Goal: Task Accomplishment & Management: Complete application form

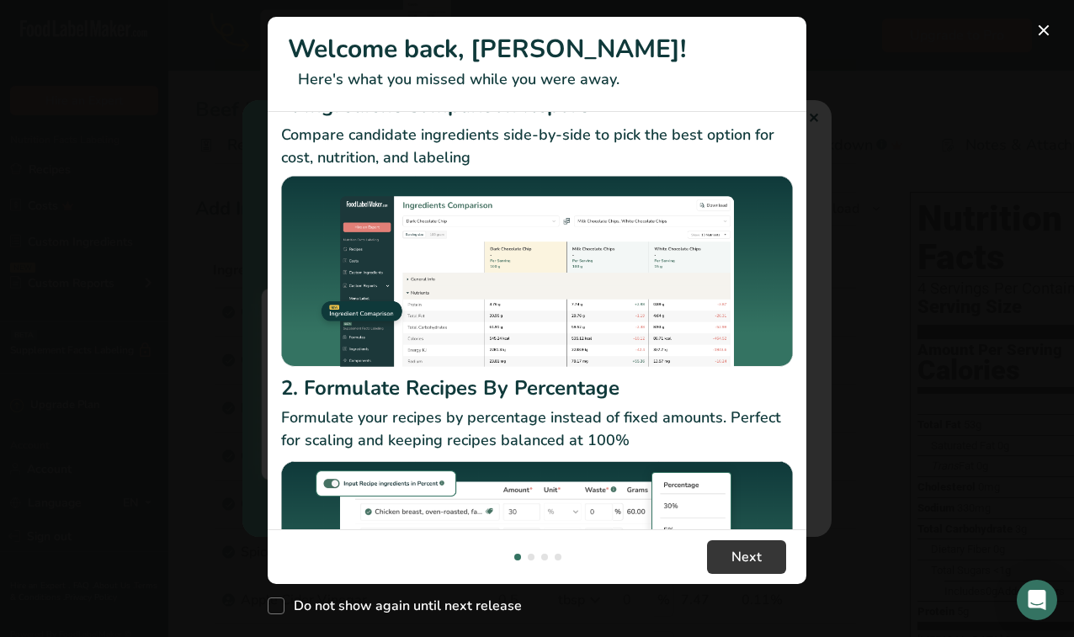
scroll to position [187, 0]
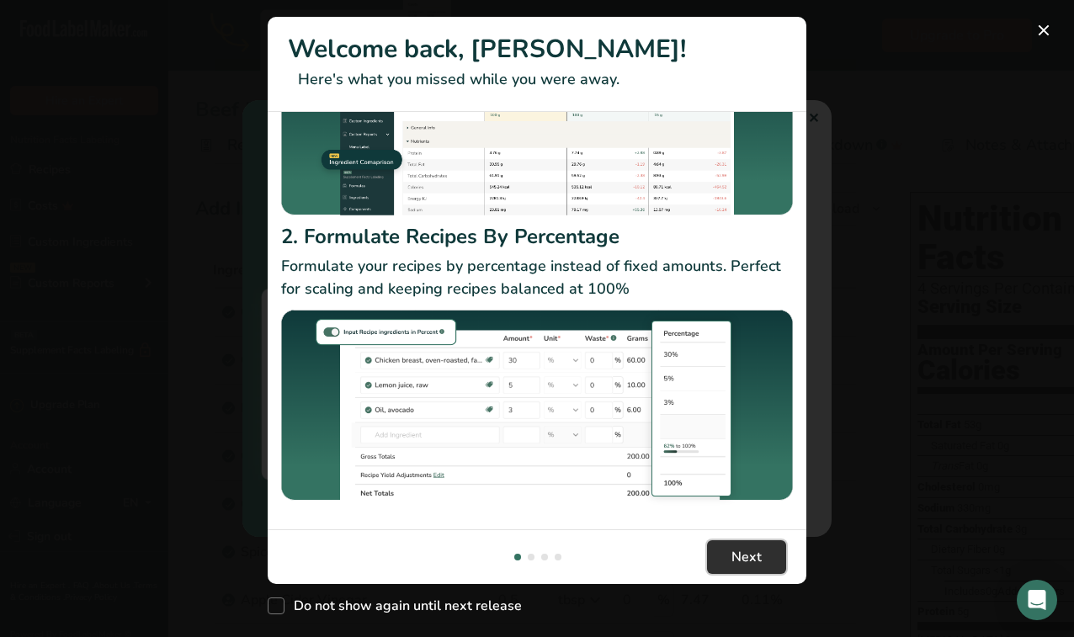
click at [751, 565] on span "Next" at bounding box center [747, 557] width 30 height 20
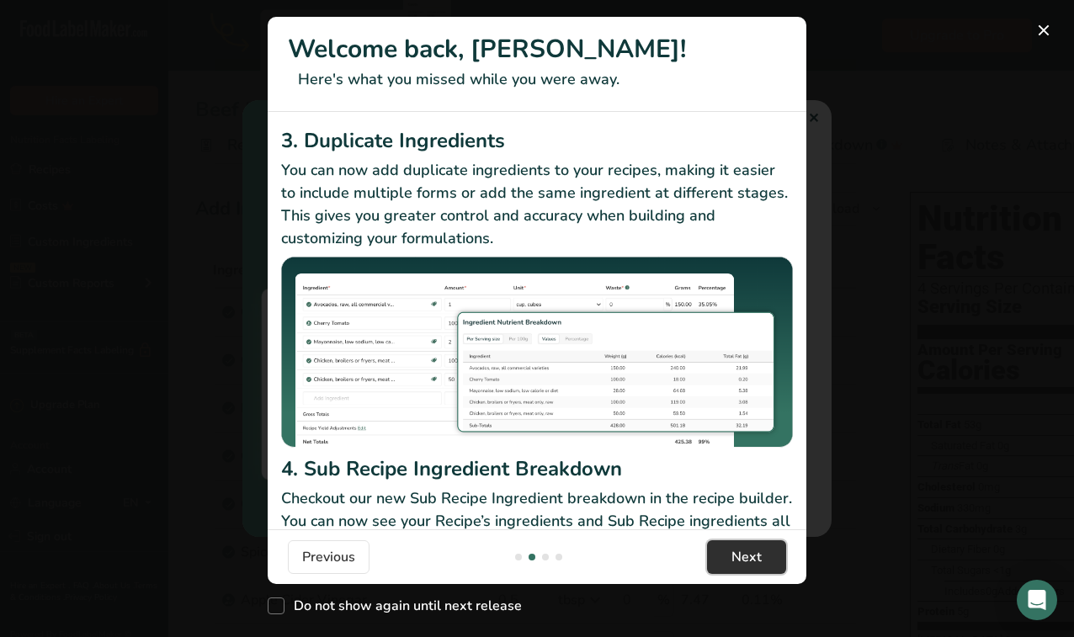
click at [751, 565] on span "Next" at bounding box center [747, 557] width 30 height 20
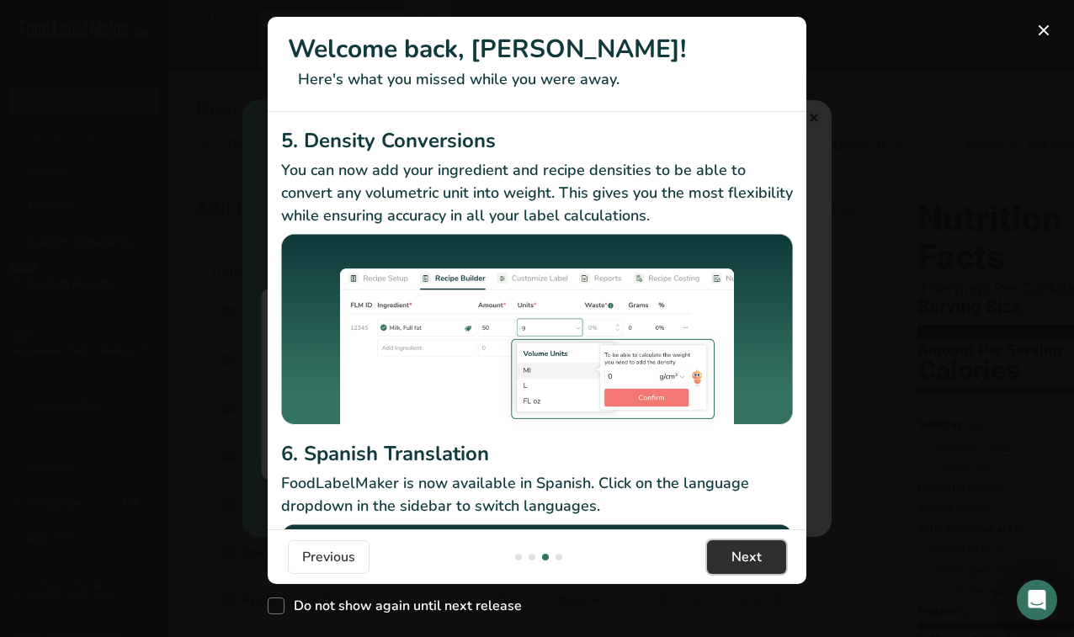
click at [751, 565] on span "Next" at bounding box center [747, 557] width 30 height 20
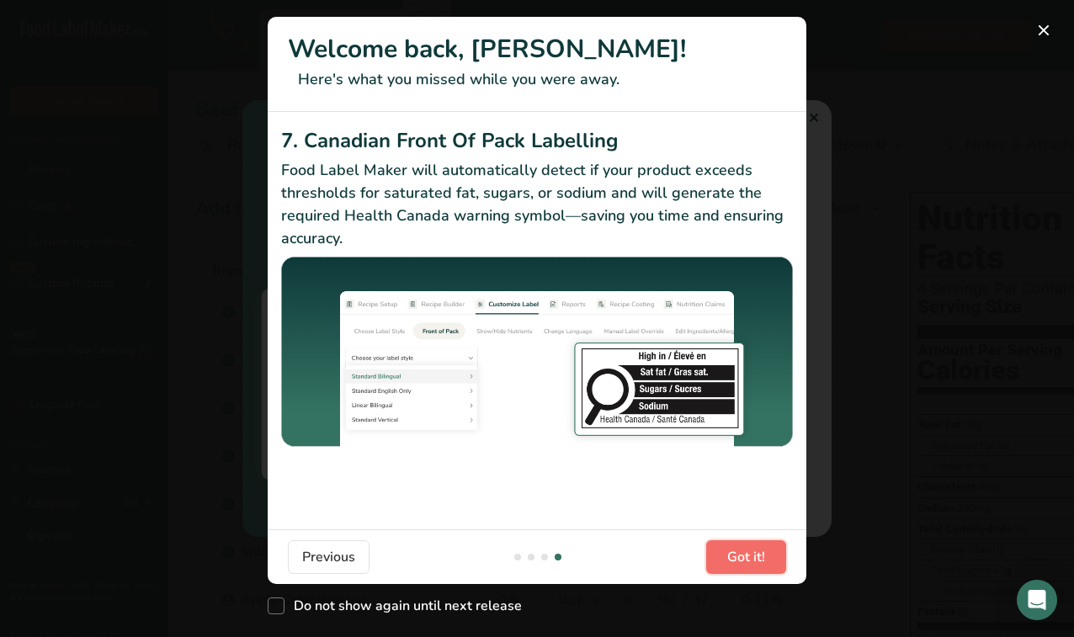
click at [751, 565] on span "Got it!" at bounding box center [746, 557] width 38 height 20
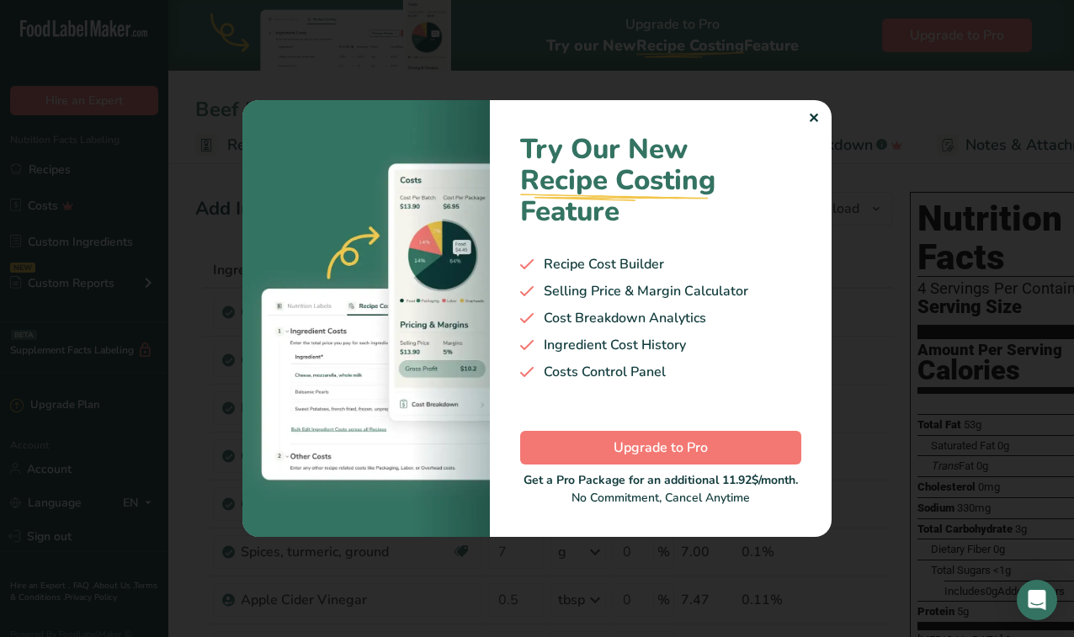
click at [813, 115] on div "✕" at bounding box center [813, 119] width 11 height 20
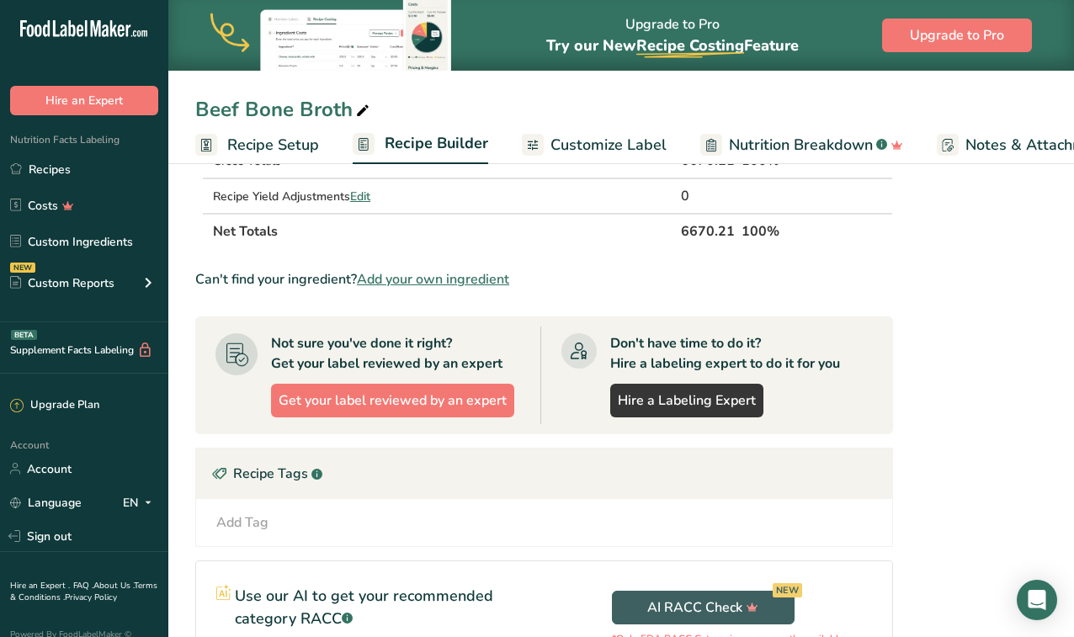
scroll to position [722, 0]
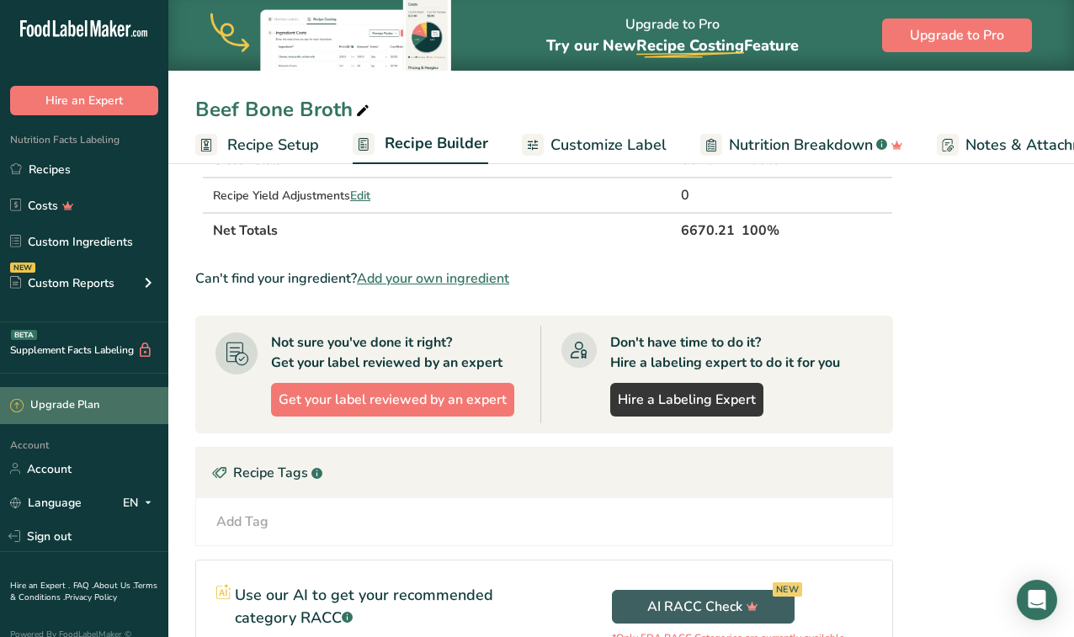
click at [68, 417] on div "Upgrade Plan" at bounding box center [84, 405] width 168 height 37
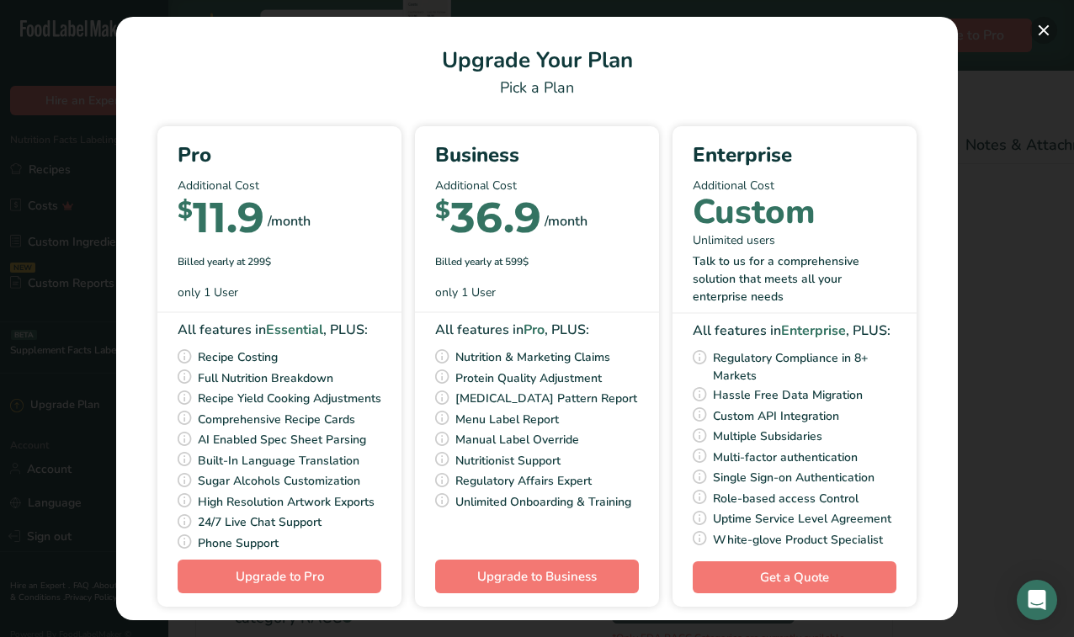
click at [1039, 26] on button "Pick Your Pricing Plan Modal" at bounding box center [1044, 30] width 27 height 27
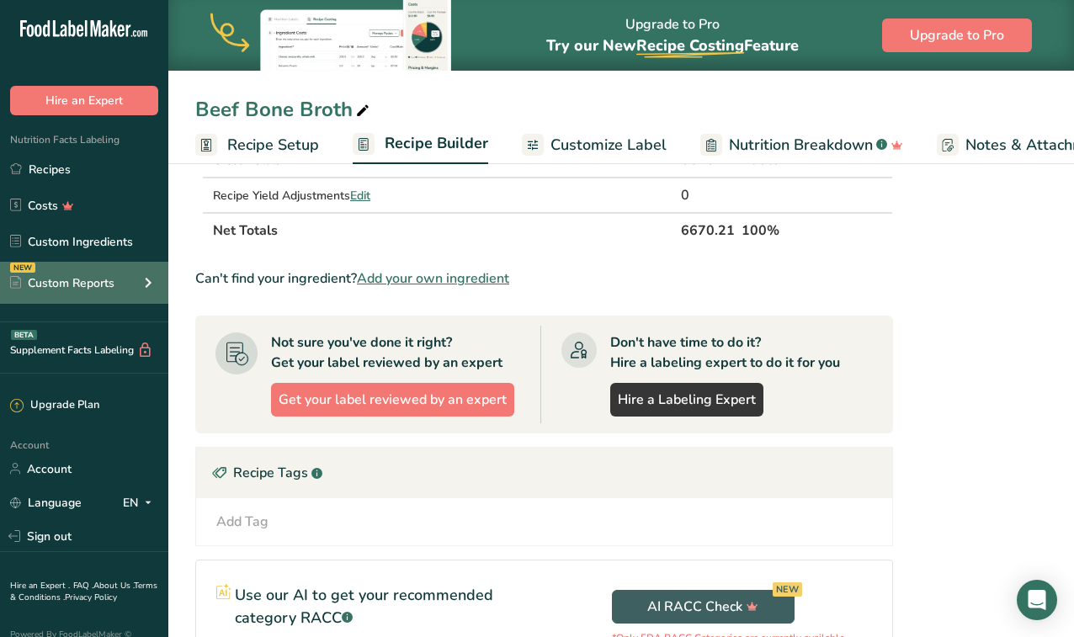
click at [100, 280] on div "Custom Reports" at bounding box center [62, 283] width 104 height 18
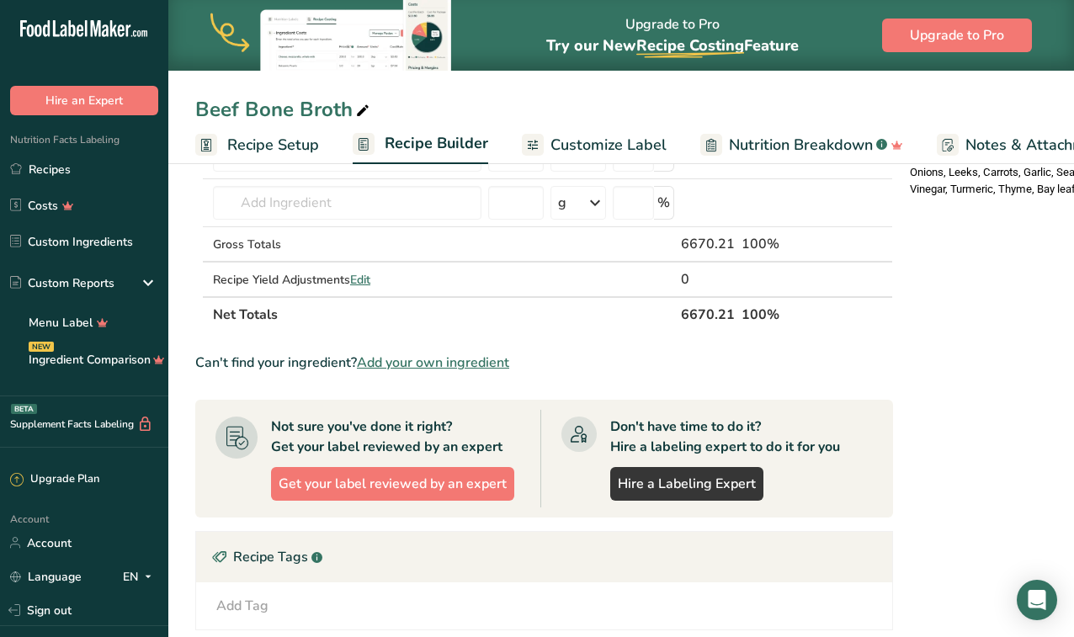
scroll to position [619, 0]
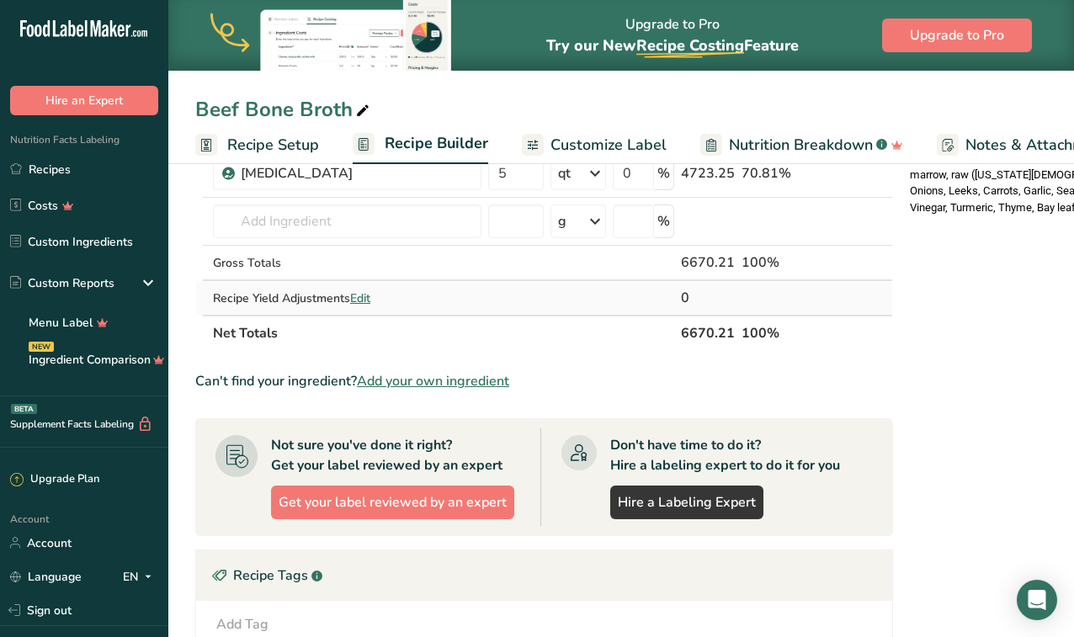
click at [366, 292] on span "Edit" at bounding box center [360, 298] width 20 height 16
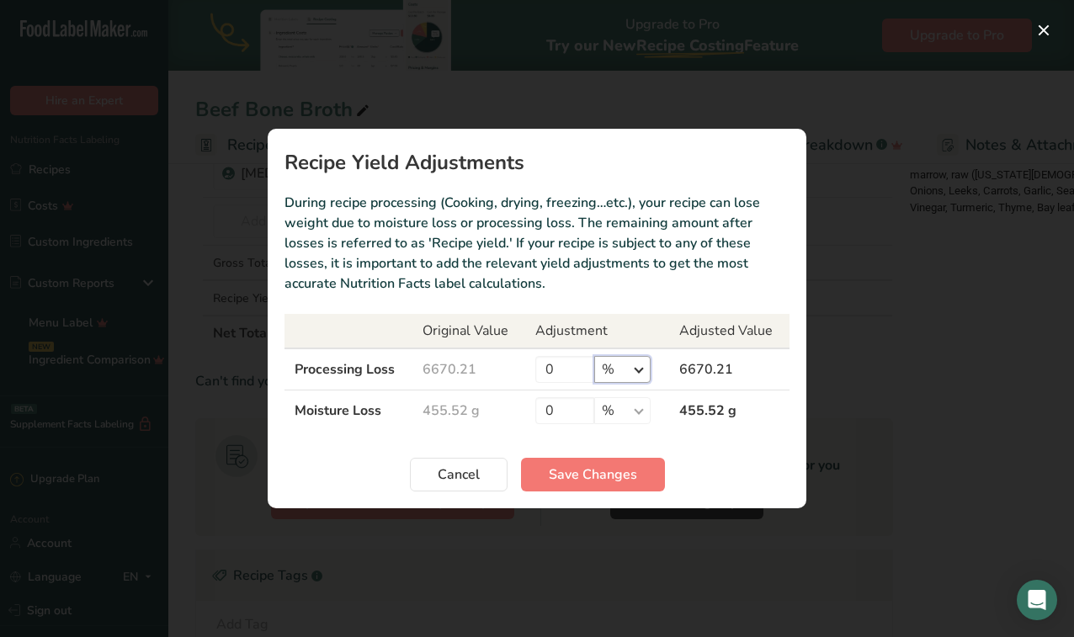
click at [641, 372] on select "% g kg mg mcg lb oz" at bounding box center [622, 369] width 56 height 27
click at [477, 483] on span "Cancel" at bounding box center [459, 475] width 42 height 20
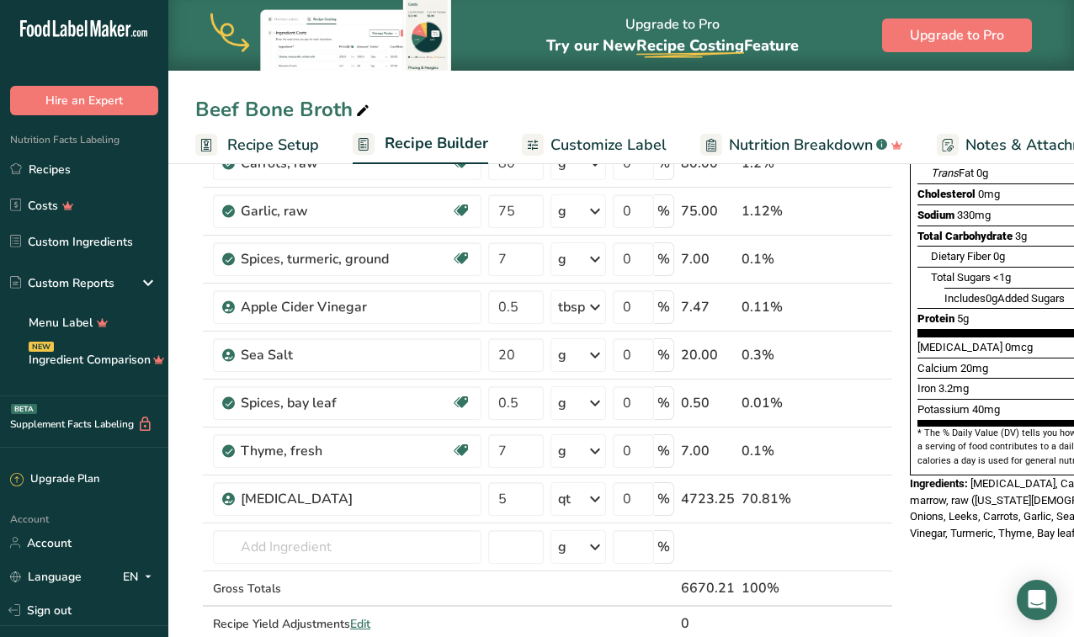
scroll to position [0, 0]
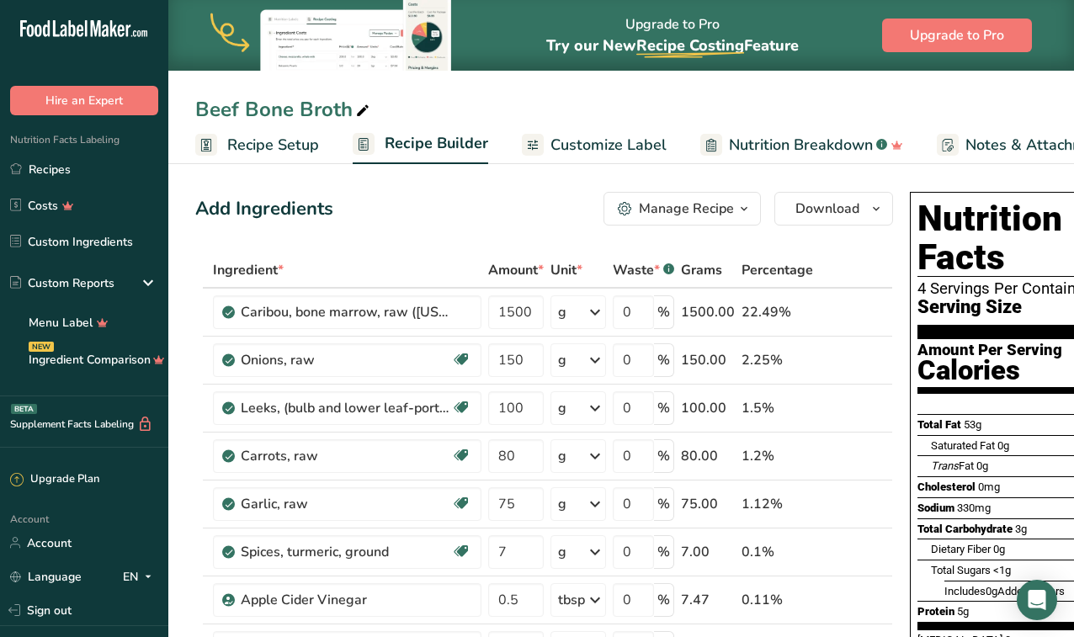
click at [739, 214] on icon "button" at bounding box center [744, 209] width 13 height 21
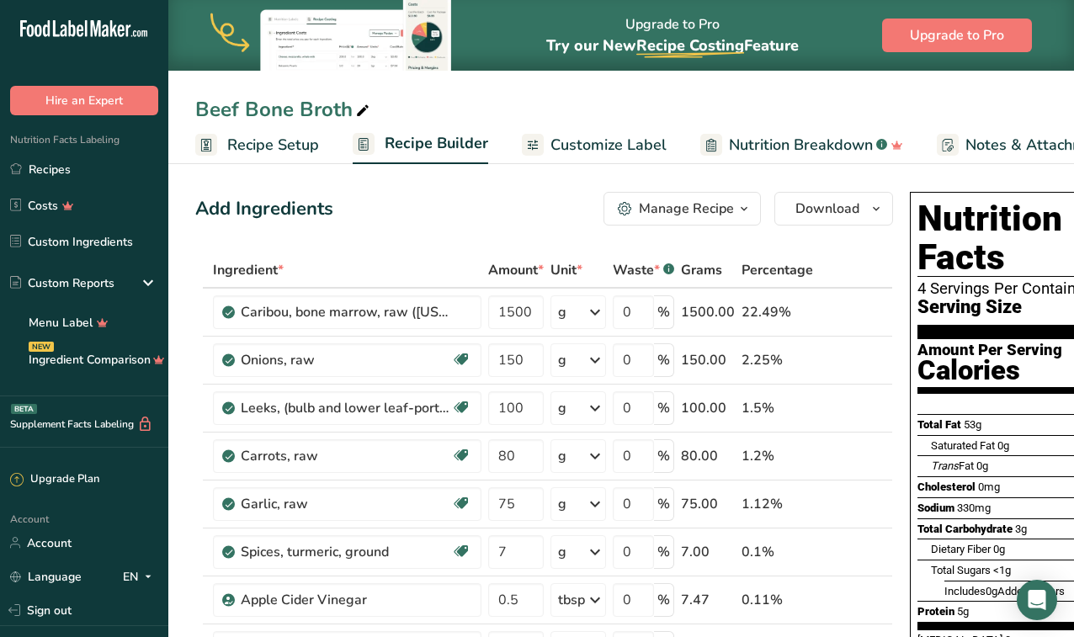
click at [545, 90] on div "Beef Bone Broth Recipe Setup Recipe Builder Customize Label Nutrition Breakdown…" at bounding box center [621, 82] width 906 height 164
click at [297, 145] on span "Recipe Setup" at bounding box center [273, 145] width 92 height 23
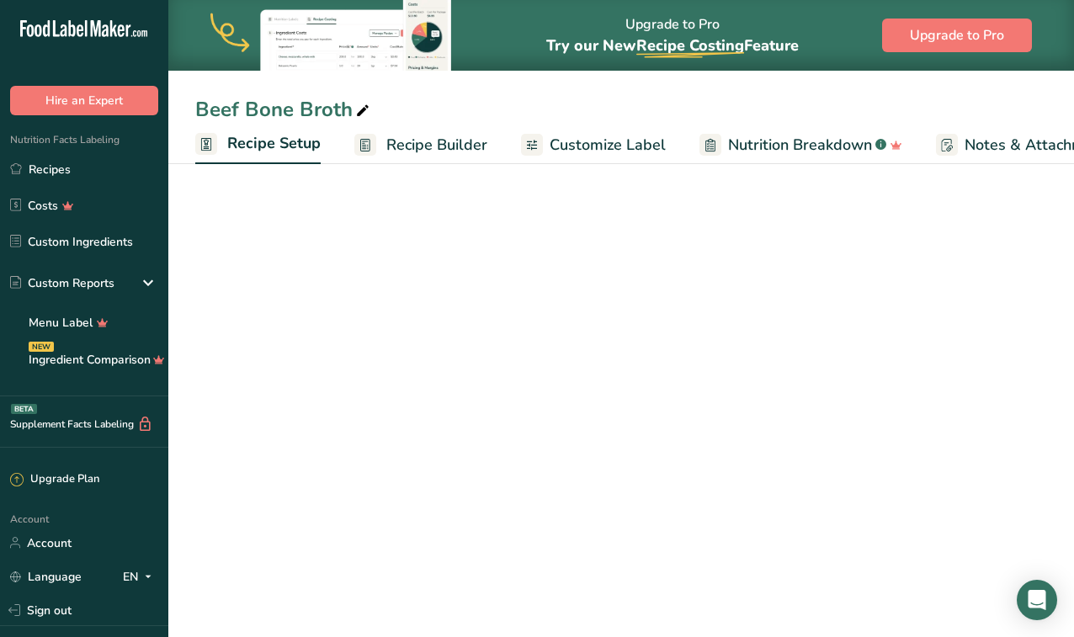
scroll to position [0, 6]
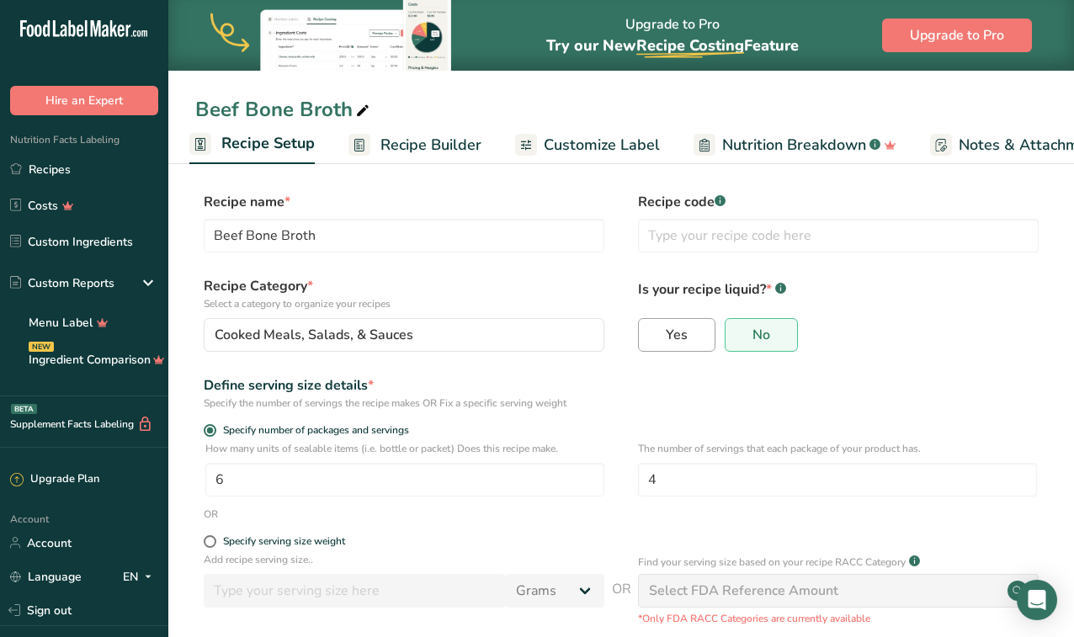
click at [682, 333] on span "Yes" at bounding box center [677, 335] width 22 height 17
click at [650, 333] on input "Yes" at bounding box center [644, 334] width 11 height 11
radio input "true"
radio input "false"
select select "22"
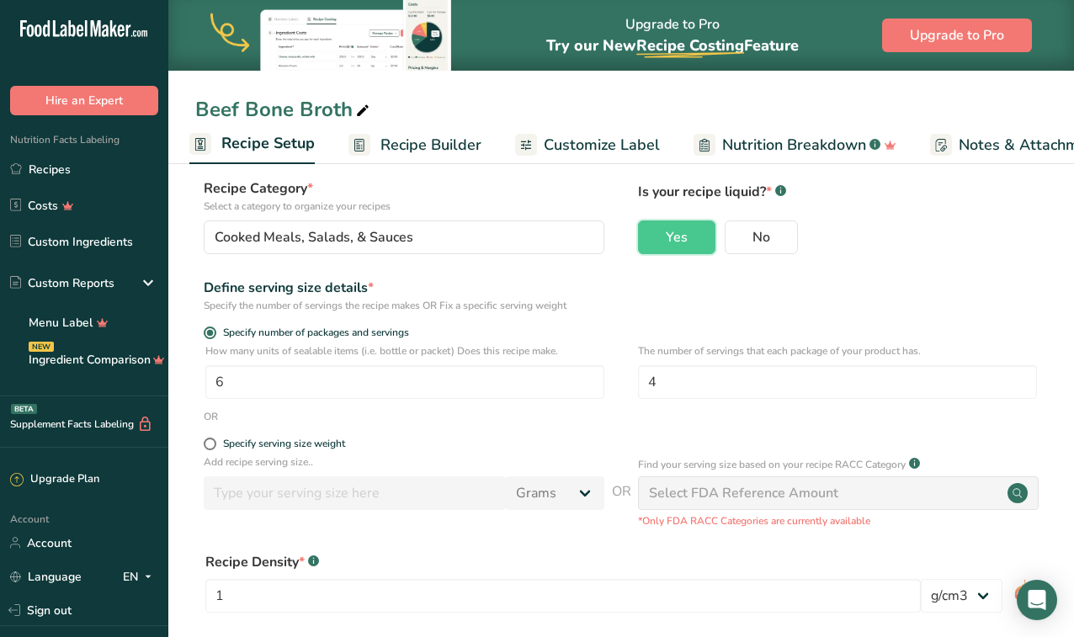
scroll to position [99, 0]
click at [503, 428] on form "Recipe name * Beef Bone Broth Recipe code .a-a{fill:#347362;}.b-a{fill:#fff;} R…" at bounding box center [621, 420] width 852 height 654
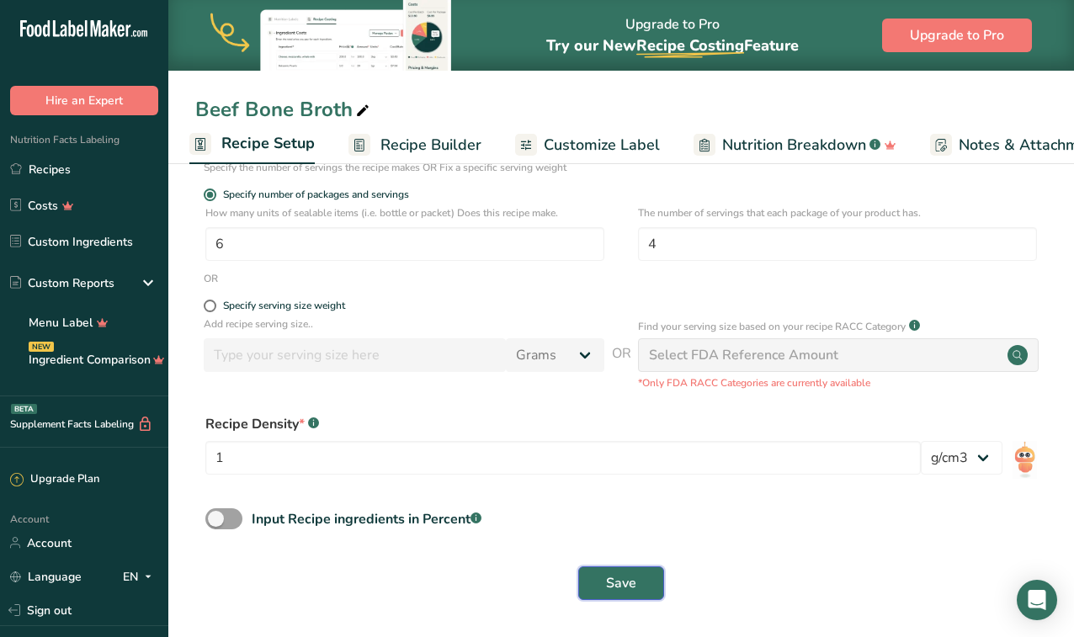
click at [589, 570] on button "Save" at bounding box center [621, 584] width 86 height 34
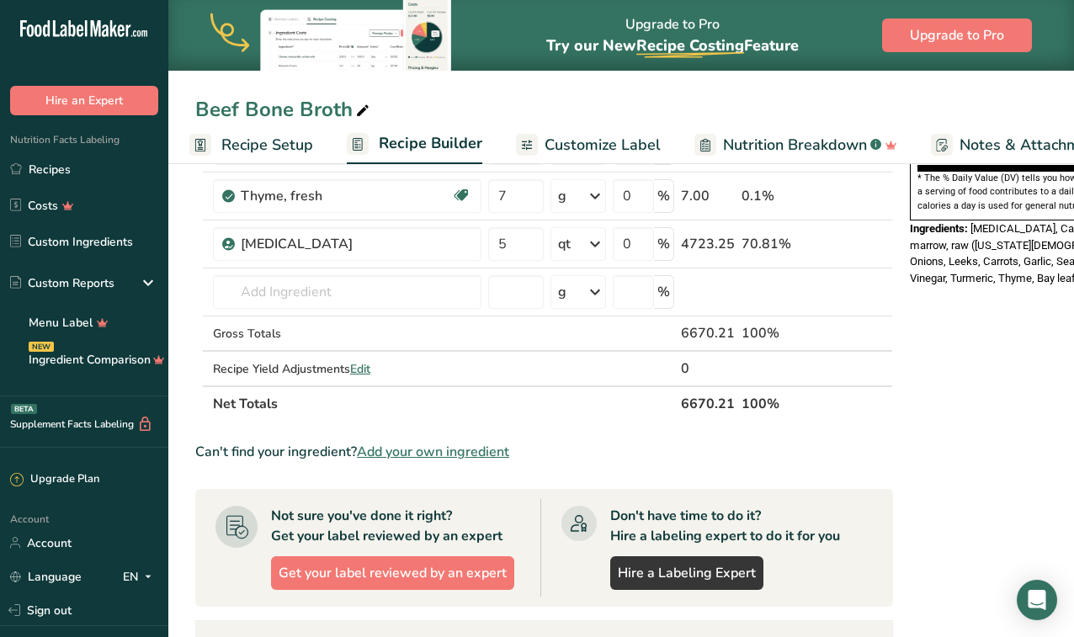
scroll to position [552, 0]
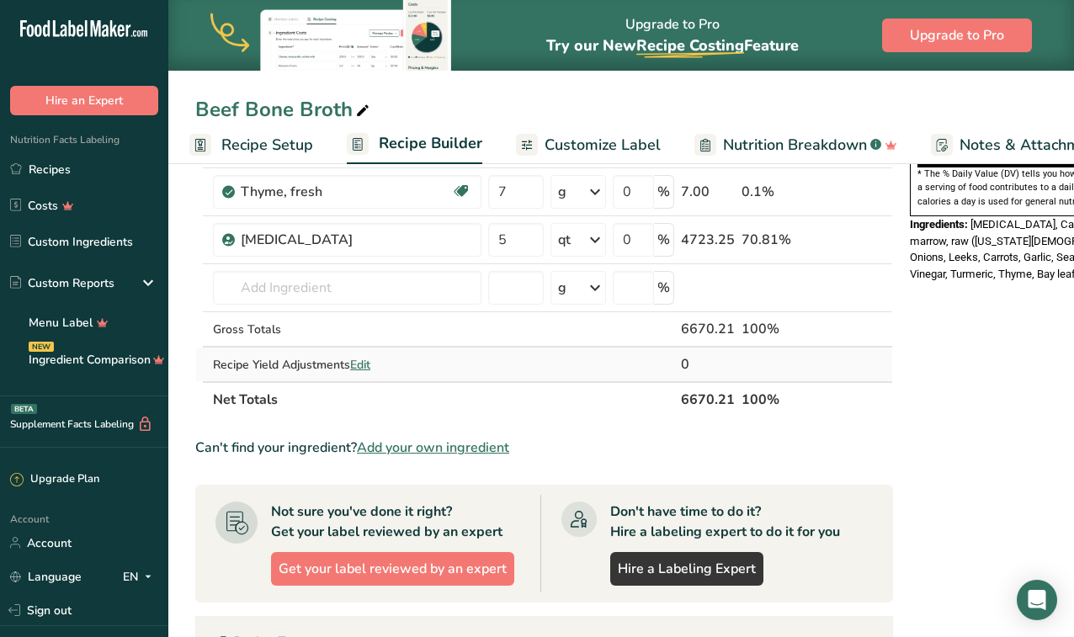
click at [366, 365] on span "Edit" at bounding box center [360, 365] width 20 height 16
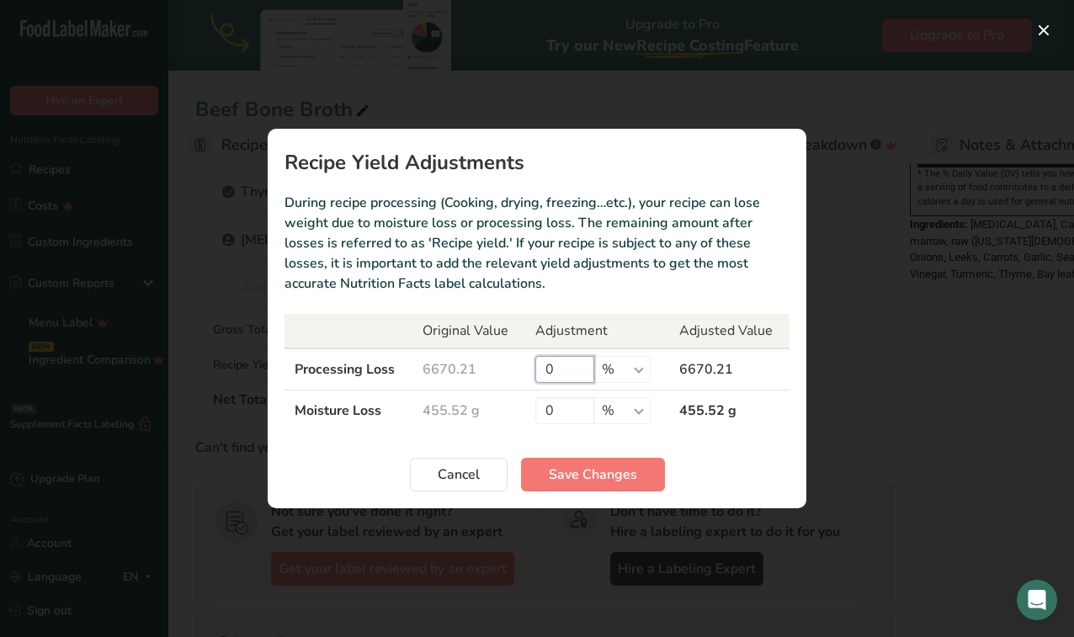
click at [576, 370] on input "0" at bounding box center [565, 369] width 59 height 27
type input "15"
click at [569, 409] on input "0" at bounding box center [565, 410] width 59 height 27
type input "15"
click at [600, 474] on span "Save Changes" at bounding box center [593, 475] width 88 height 20
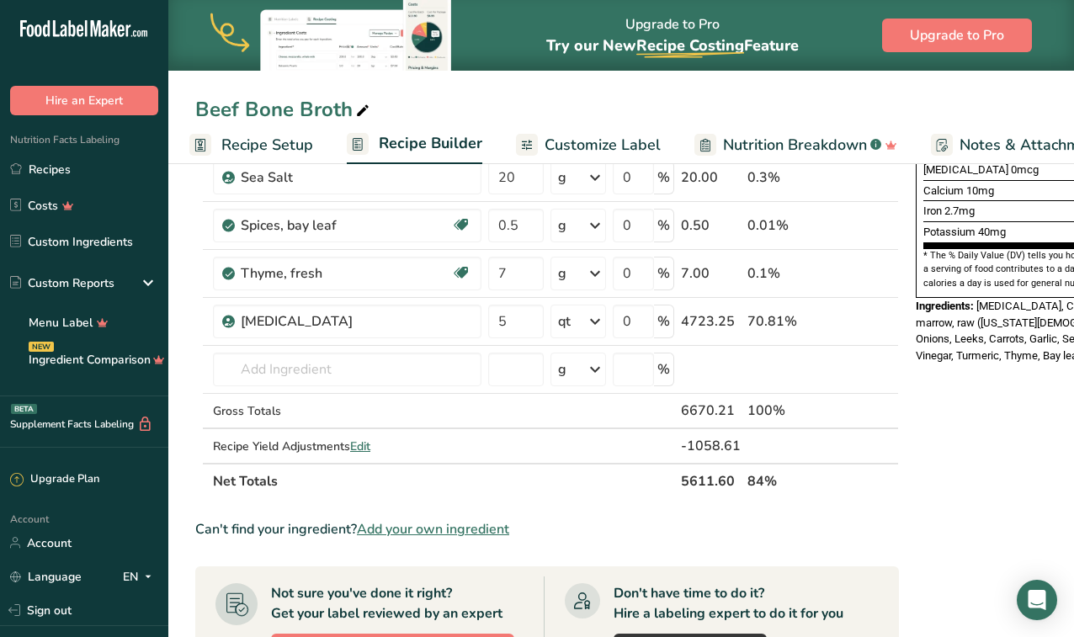
scroll to position [475, 0]
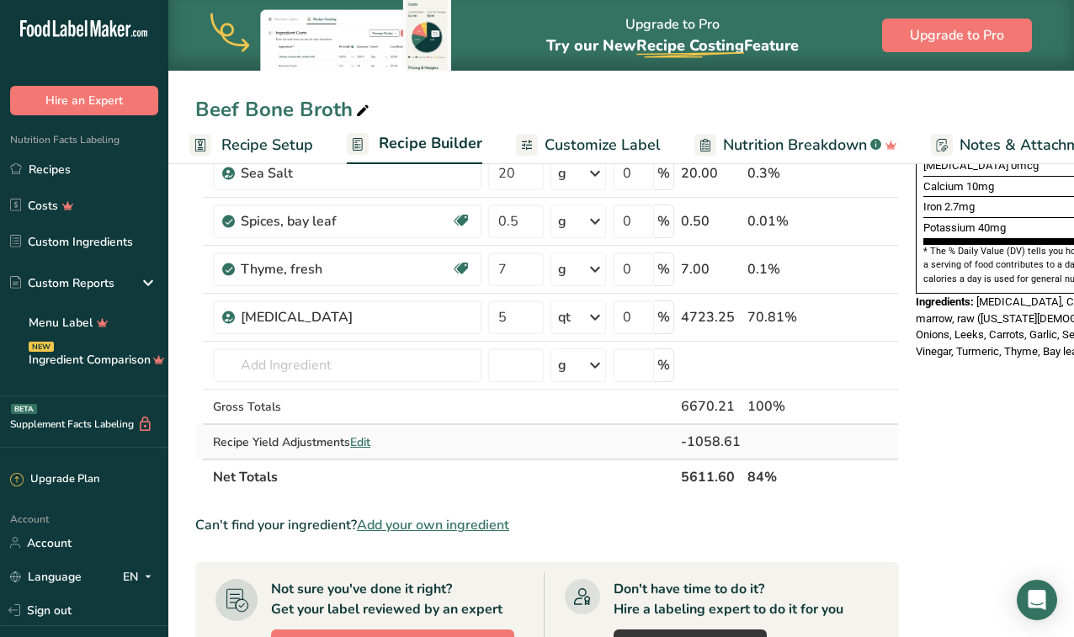
click at [365, 442] on span "Edit" at bounding box center [360, 442] width 20 height 16
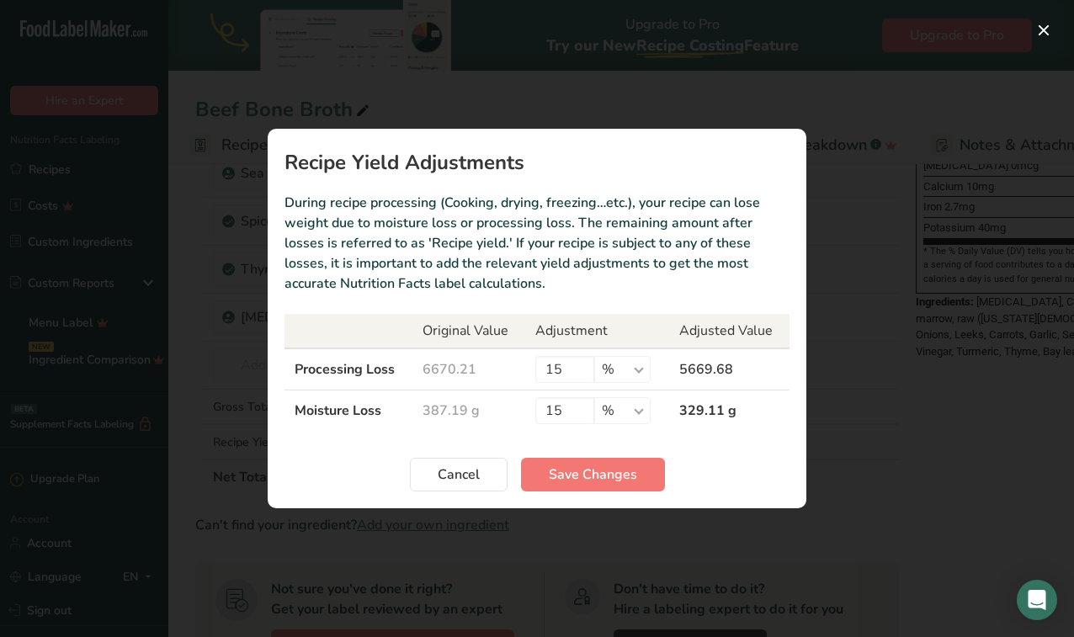
click at [891, 507] on div "Recipe yield modal" at bounding box center [537, 318] width 1074 height 637
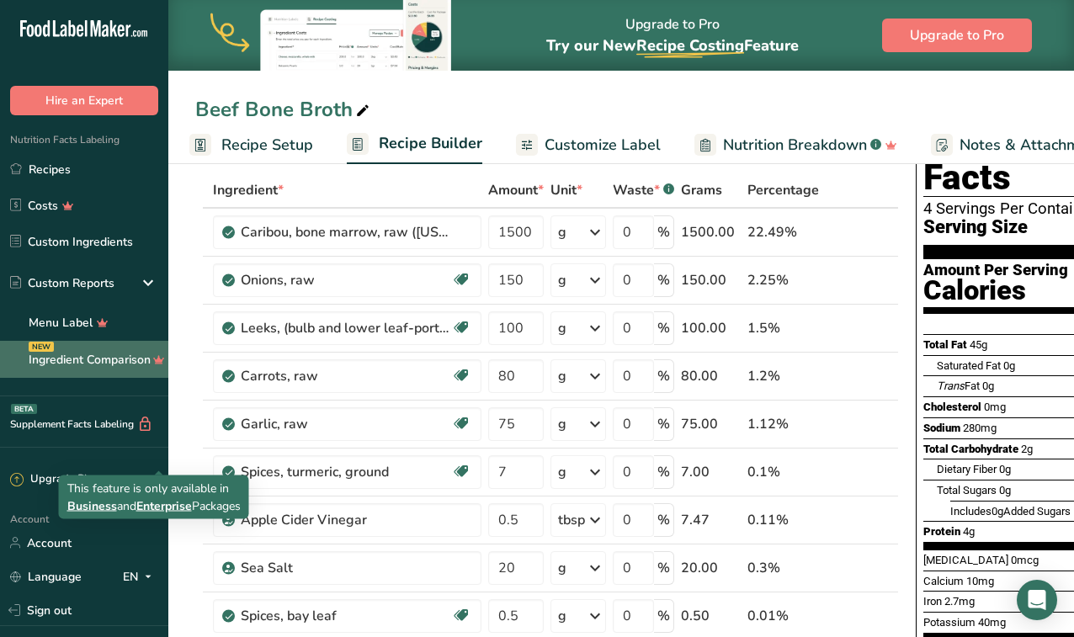
scroll to position [0, 0]
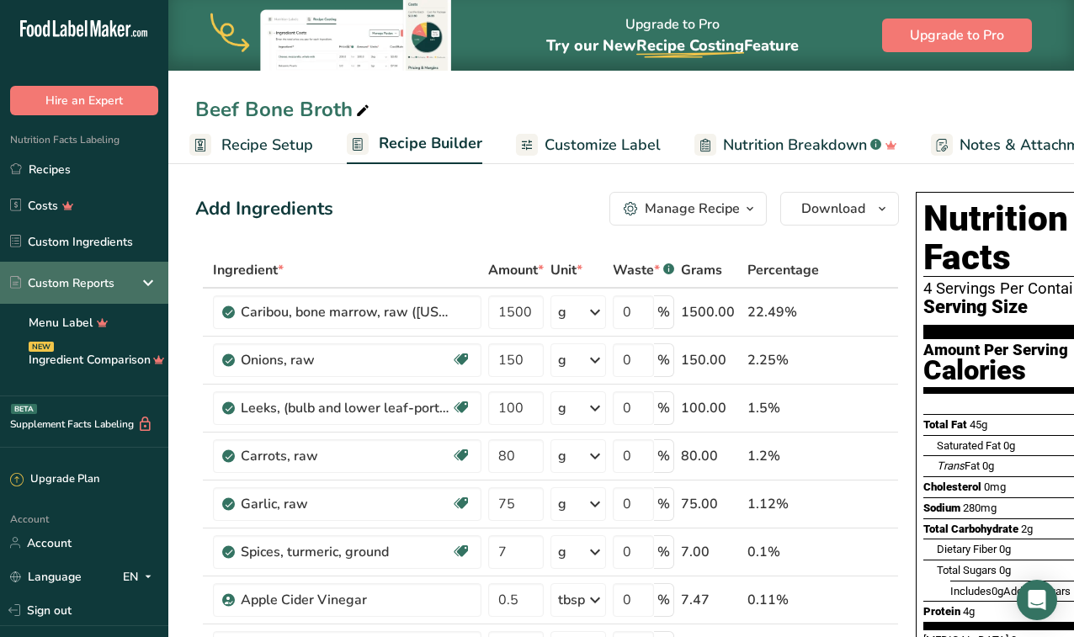
click at [106, 287] on div "Custom Reports" at bounding box center [62, 283] width 104 height 18
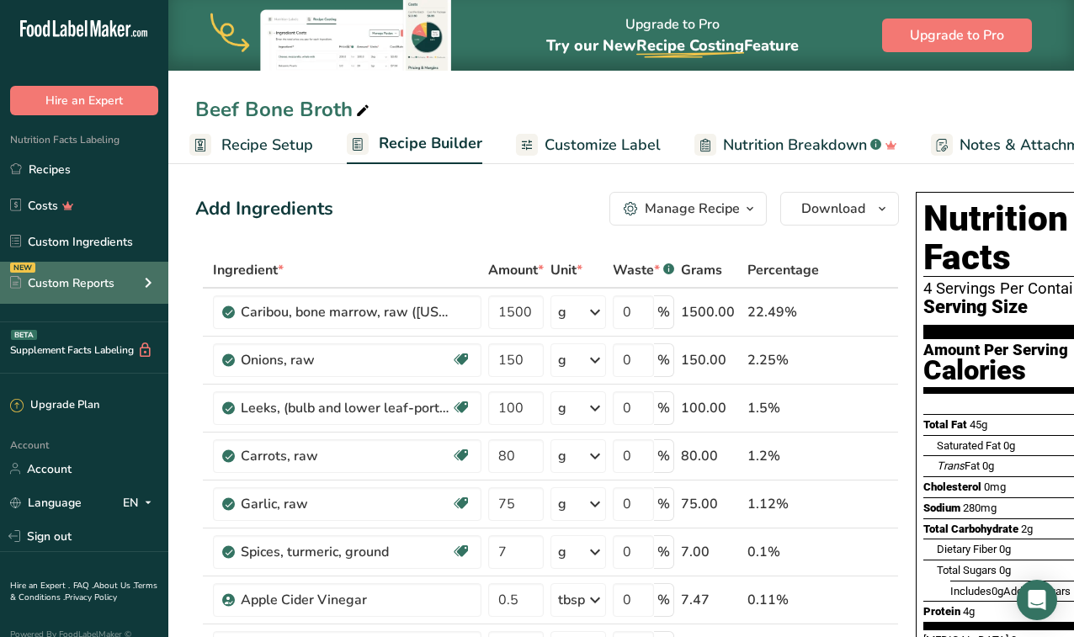
click at [106, 287] on div "Custom Reports" at bounding box center [62, 283] width 104 height 18
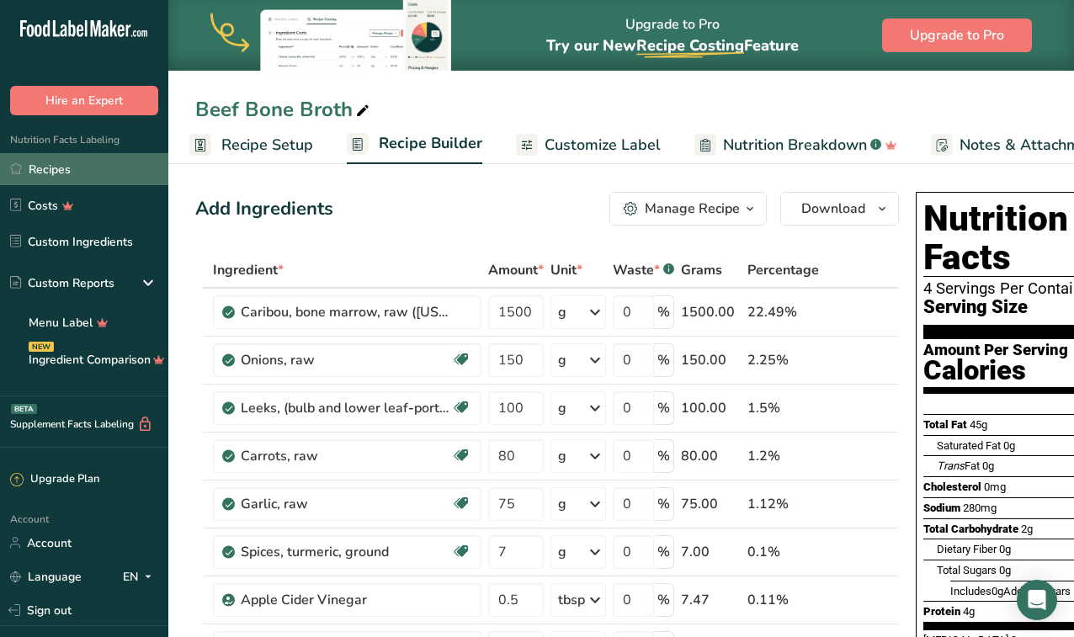
click at [64, 170] on link "Recipes" at bounding box center [84, 169] width 168 height 32
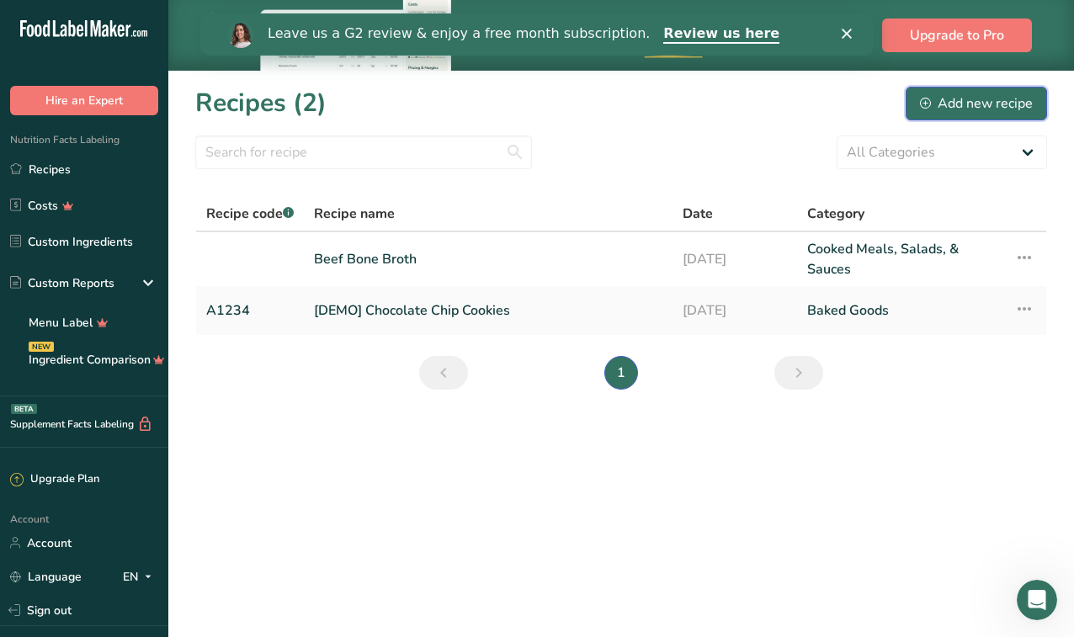
click at [977, 104] on div "Add new recipe" at bounding box center [976, 103] width 113 height 20
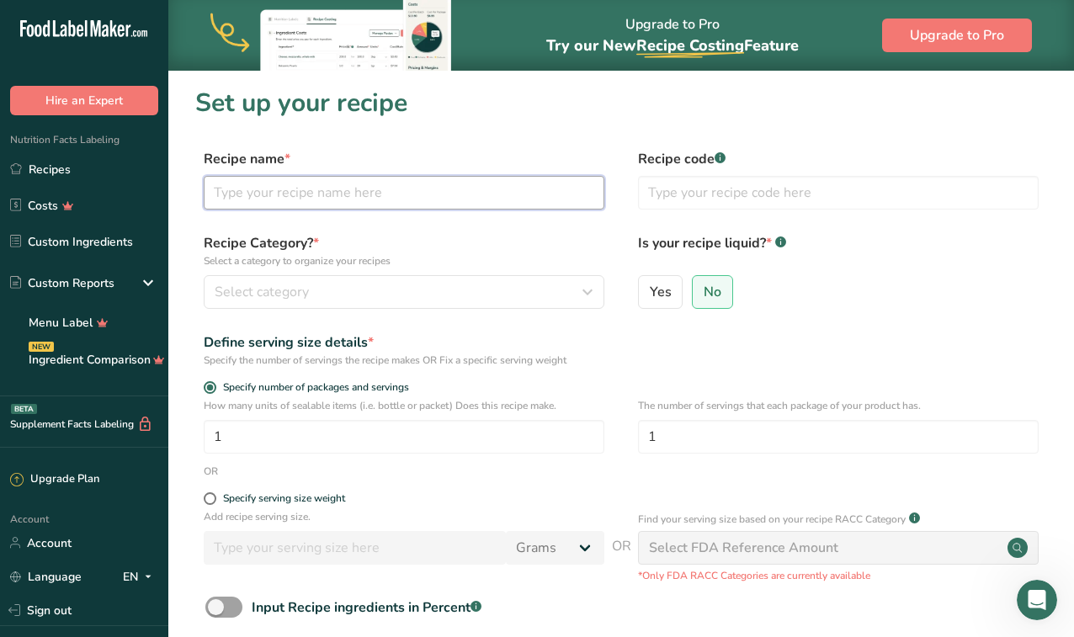
click at [475, 198] on input "text" at bounding box center [404, 193] width 401 height 34
click at [251, 195] on input "Classic Chicken Bone Broth" at bounding box center [404, 193] width 401 height 34
type input "Original Chicken Bone Broth"
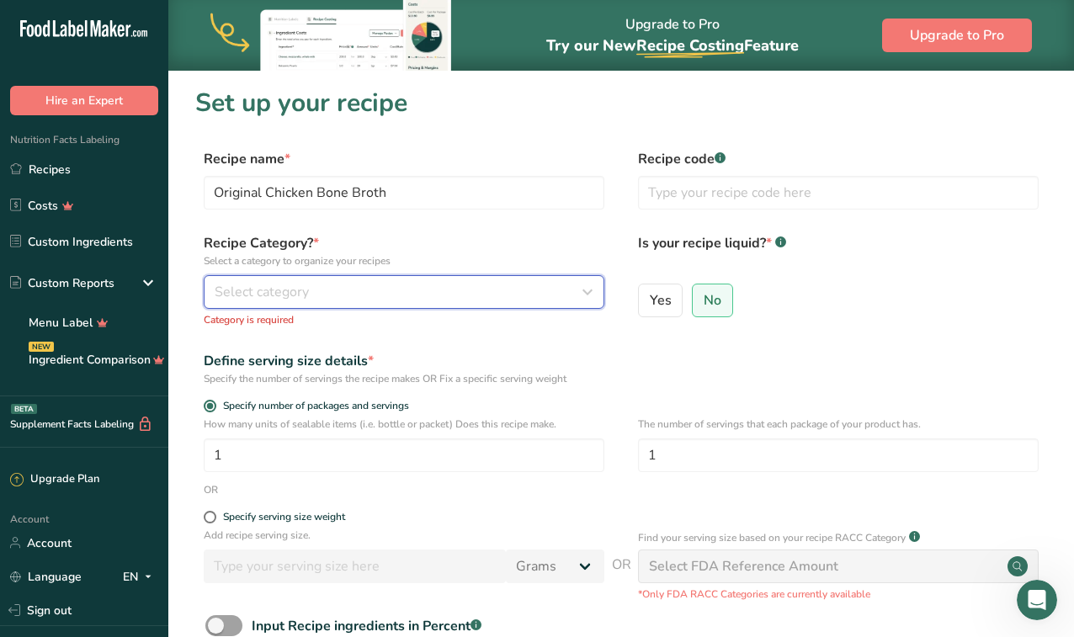
click at [238, 291] on span "Select category" at bounding box center [262, 292] width 94 height 20
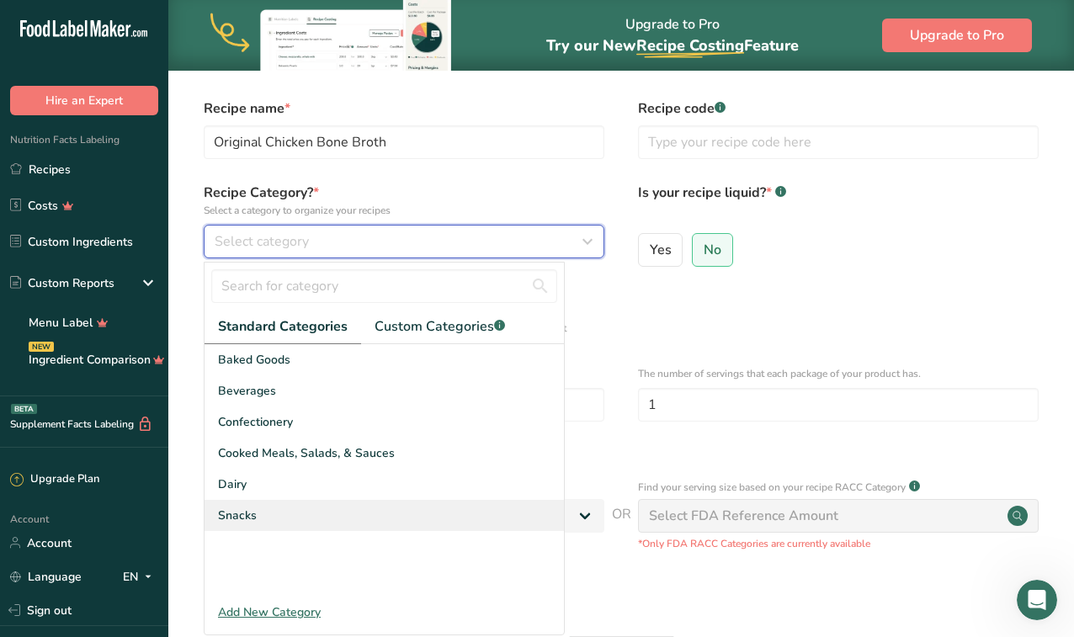
scroll to position [45, 0]
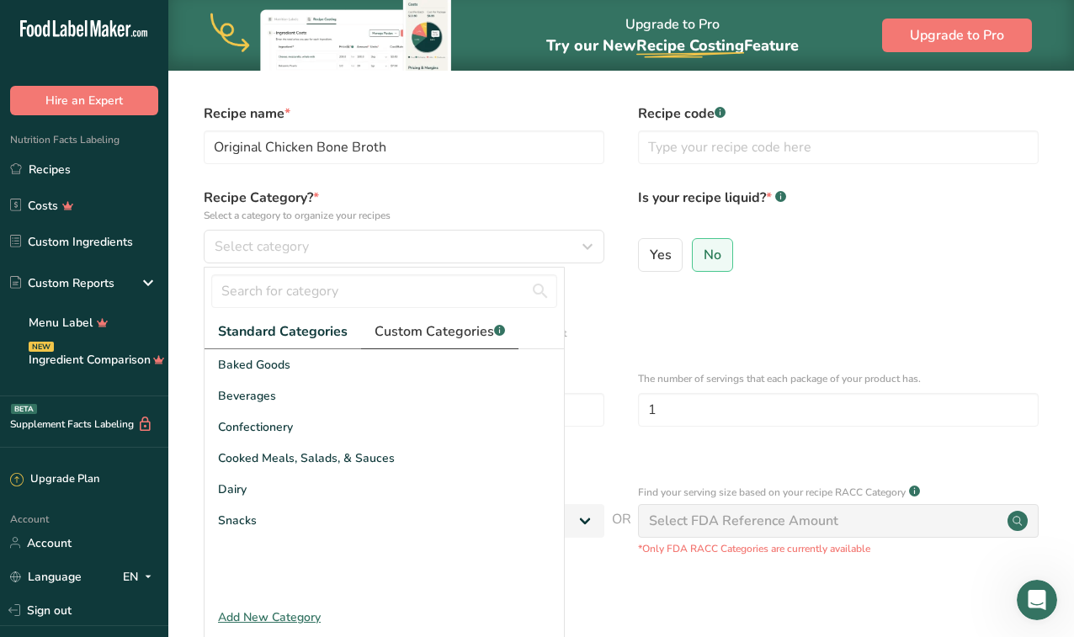
click at [440, 338] on span "Custom Categories .a-a{fill:#347362;}.b-a{fill:#fff;}" at bounding box center [440, 332] width 131 height 20
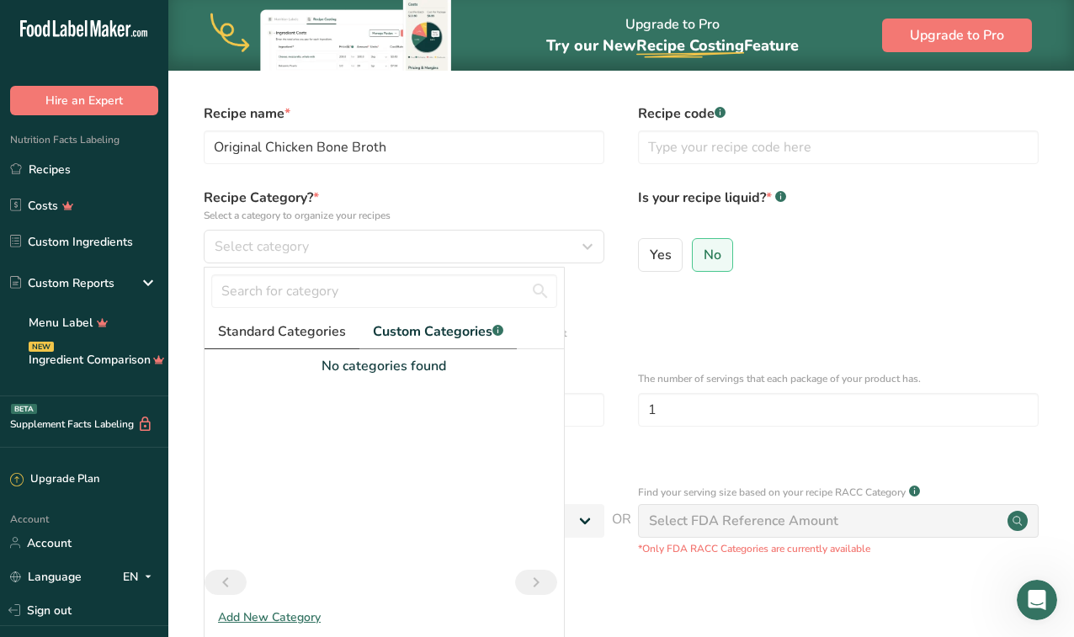
click at [303, 328] on span "Standard Categories" at bounding box center [282, 332] width 128 height 20
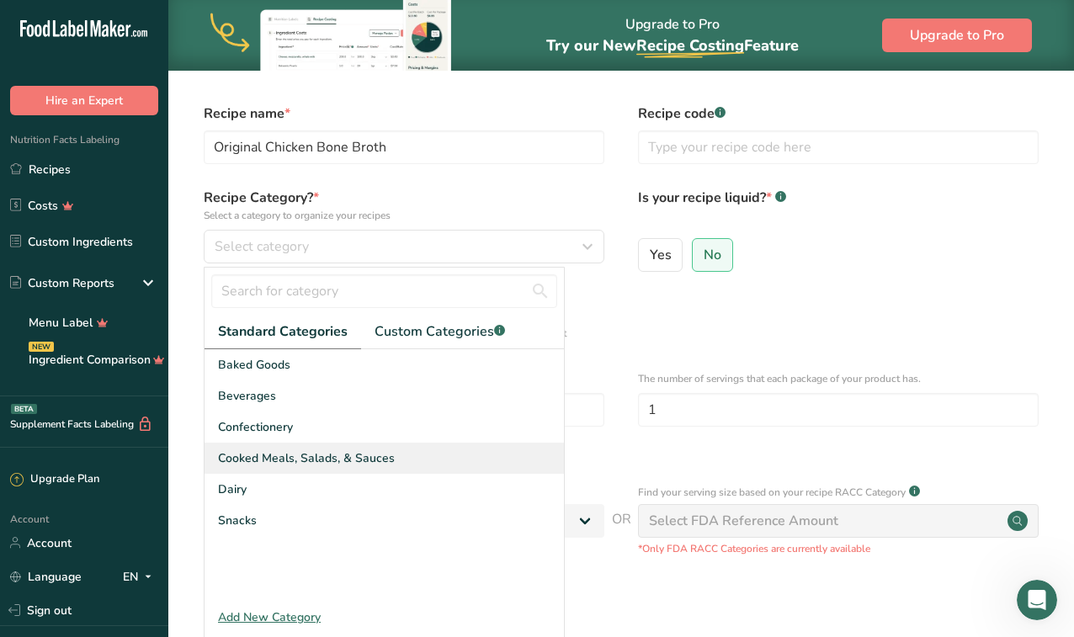
click at [291, 456] on span "Cooked Meals, Salads, & Sauces" at bounding box center [306, 459] width 177 height 18
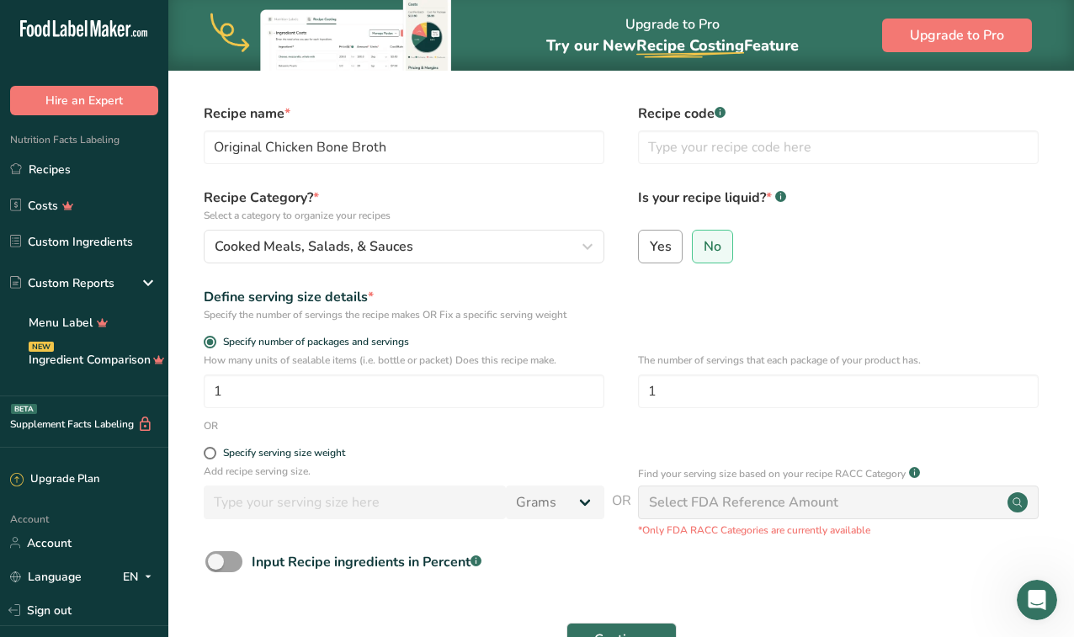
click at [663, 253] on span "Yes" at bounding box center [661, 246] width 22 height 17
click at [650, 252] on input "Yes" at bounding box center [644, 246] width 11 height 11
radio input "true"
radio input "false"
select select "22"
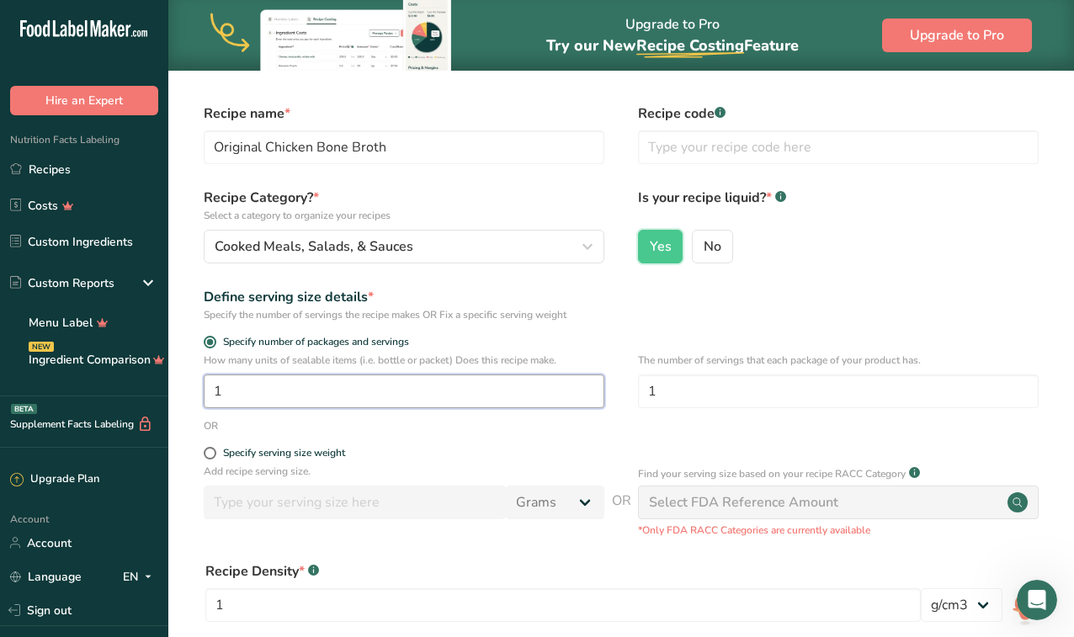
click at [364, 387] on input "1" at bounding box center [404, 392] width 401 height 34
type input "7"
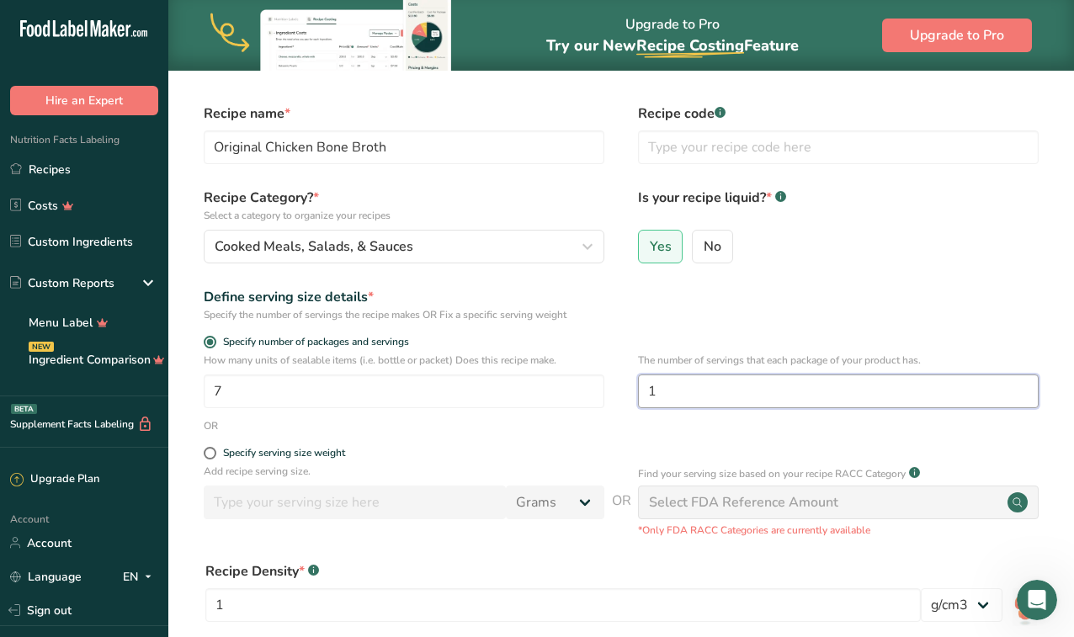
click at [678, 397] on input "1" at bounding box center [838, 392] width 401 height 34
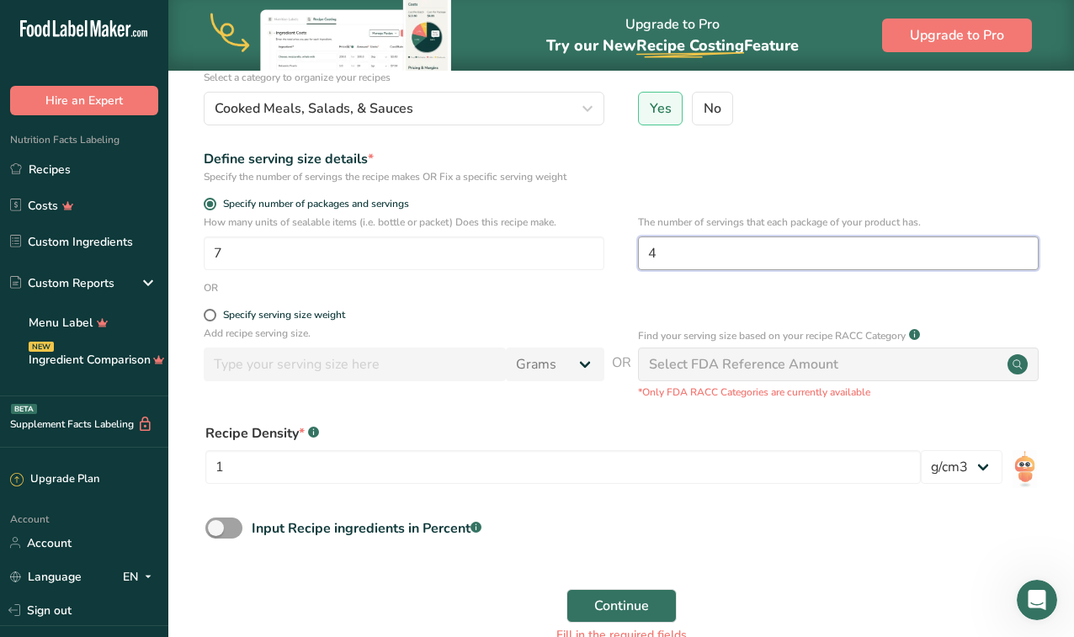
scroll to position [184, 0]
type input "4"
click at [361, 472] on input "1" at bounding box center [563, 467] width 716 height 34
click at [950, 472] on select "lb/ft3 g/cm3" at bounding box center [962, 467] width 82 height 34
click at [641, 603] on span "Continue" at bounding box center [621, 605] width 55 height 20
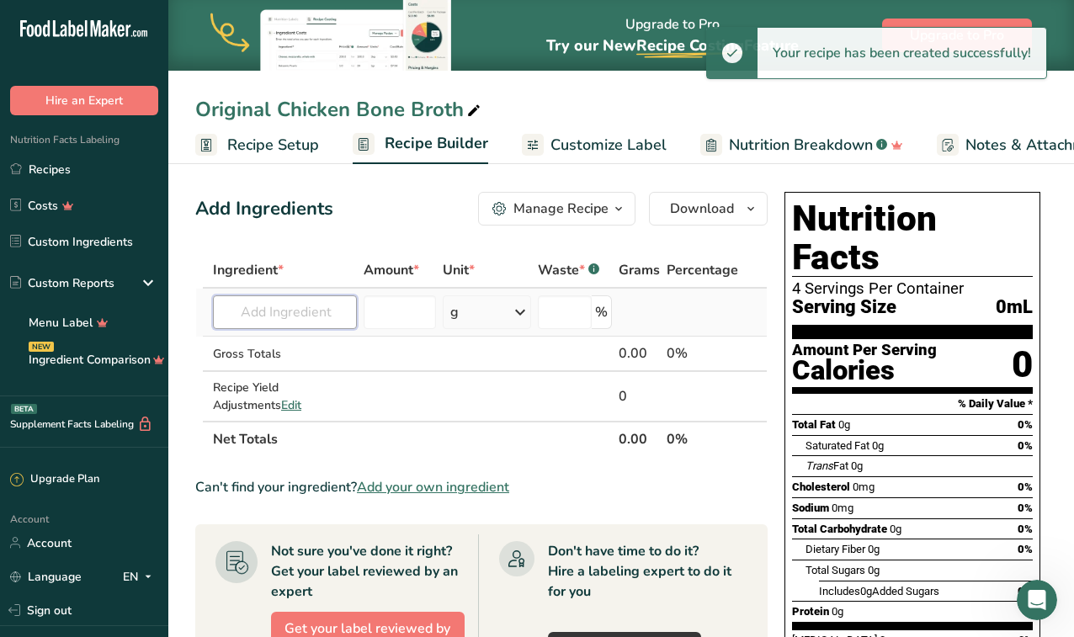
click at [285, 308] on input "text" at bounding box center [285, 313] width 144 height 34
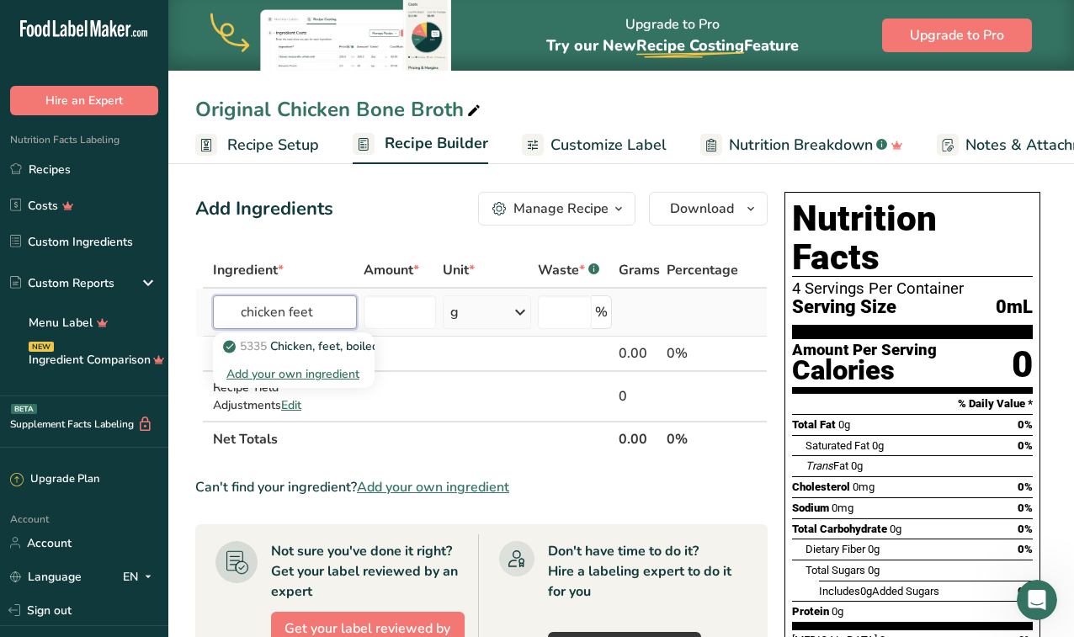
type input "chicken feet"
click at [315, 376] on div "Add your own ingredient" at bounding box center [293, 374] width 135 height 18
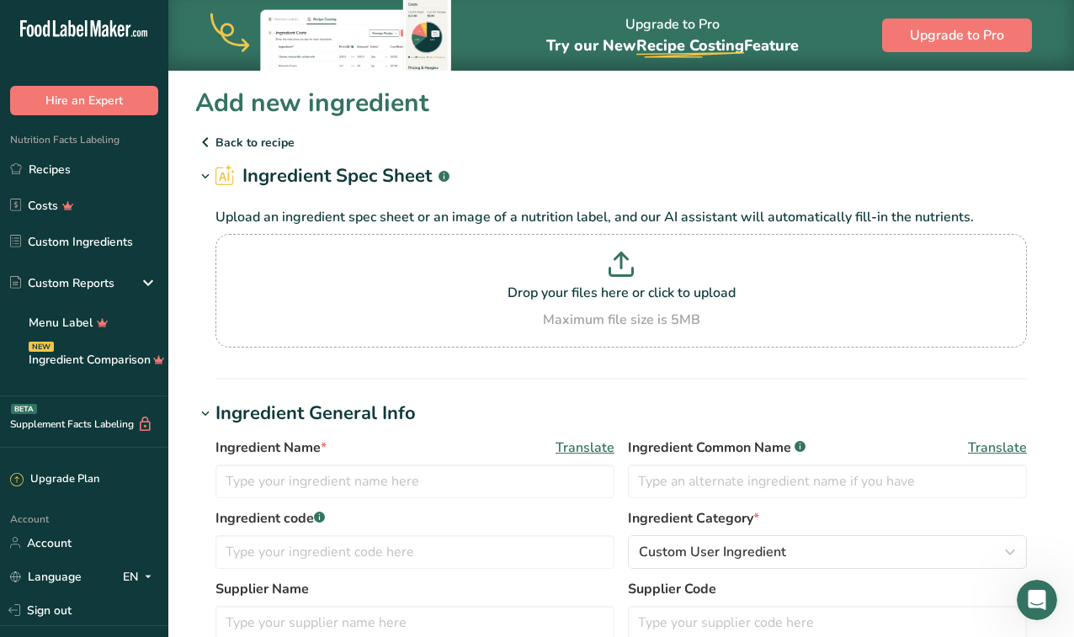
click at [210, 136] on icon at bounding box center [205, 142] width 20 height 30
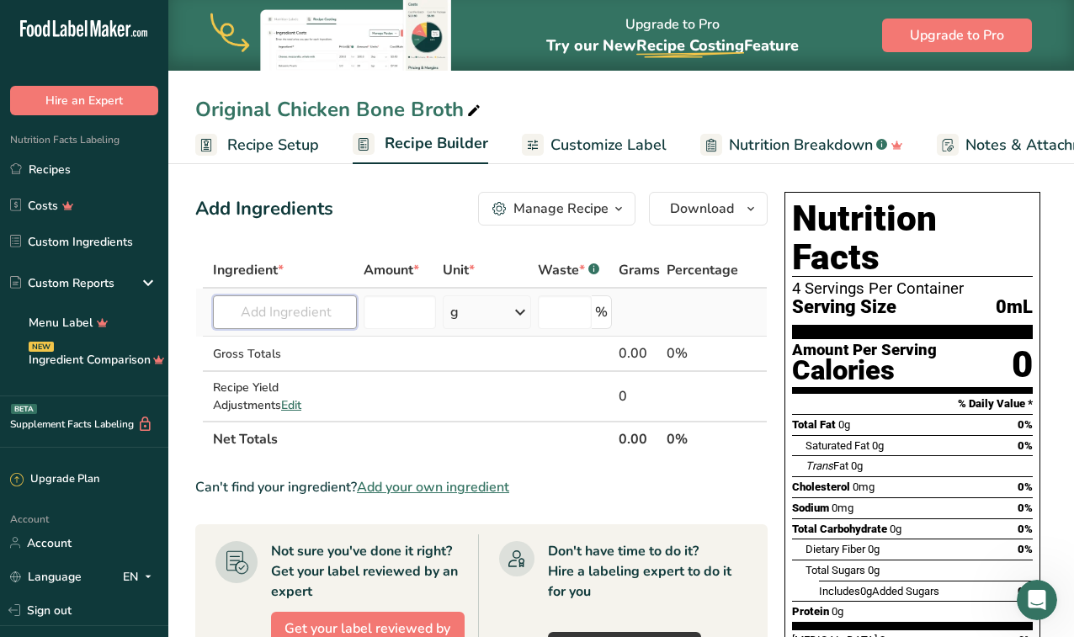
click at [286, 320] on input "text" at bounding box center [285, 313] width 144 height 34
click at [325, 350] on p "5335 Chicken, feet, boiled" at bounding box center [302, 347] width 152 height 18
type input "Chicken, feet, boiled"
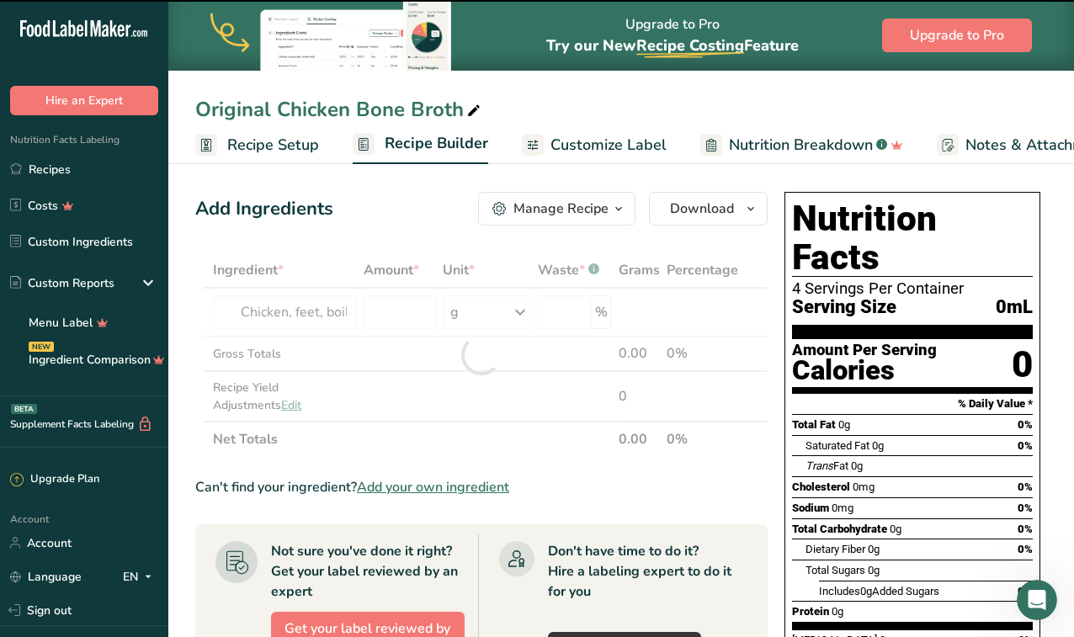
type input "0"
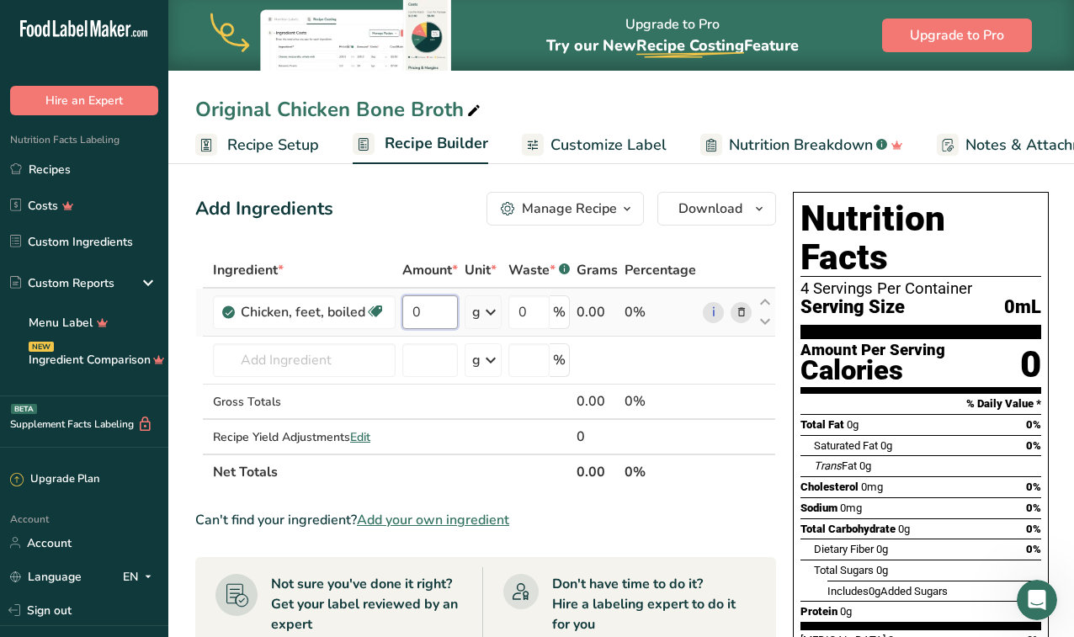
click at [429, 312] on input "0" at bounding box center [430, 313] width 56 height 34
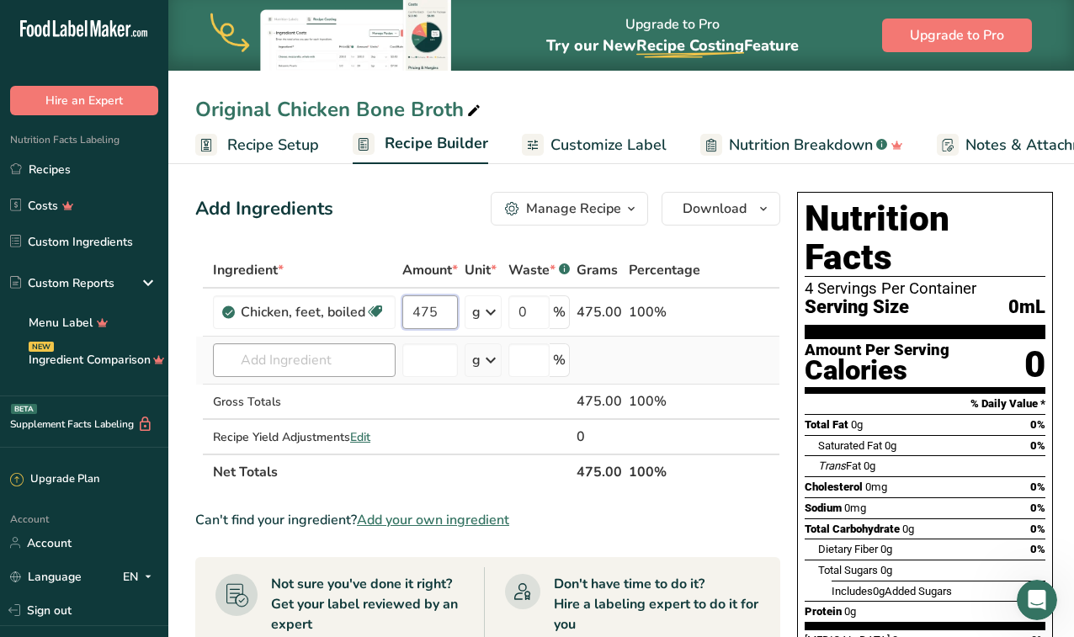
type input "475"
click at [321, 371] on div "Ingredient * Amount * Unit * Waste * .a-a{fill:#347362;}.b-a{fill:#fff;} Grams …" at bounding box center [487, 371] width 585 height 237
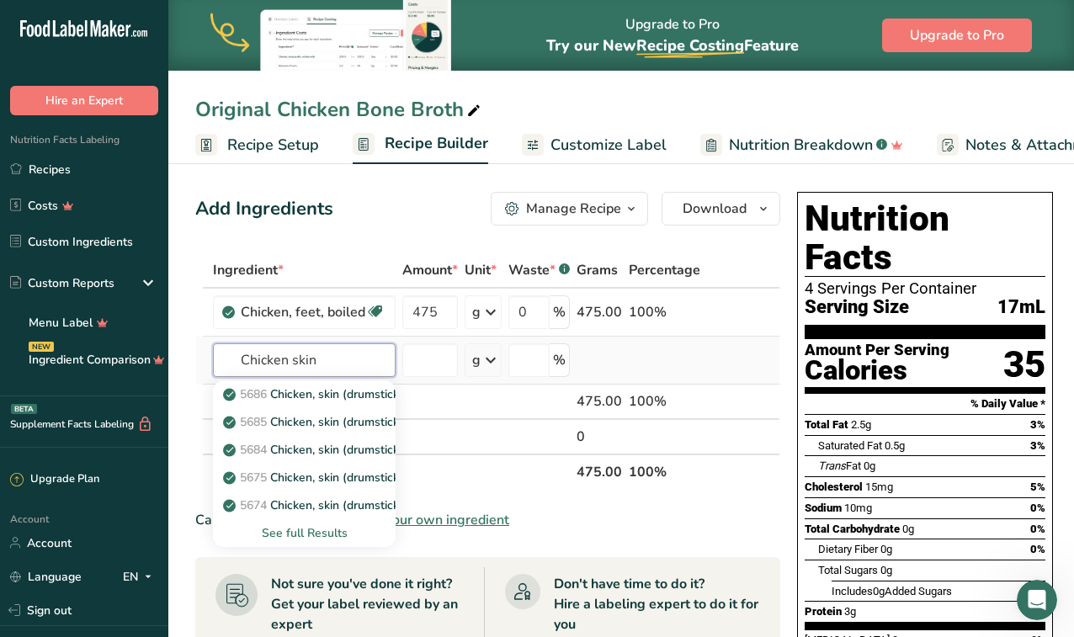
type input "Chicken skin"
click at [290, 536] on div "See full Results" at bounding box center [304, 534] width 156 height 18
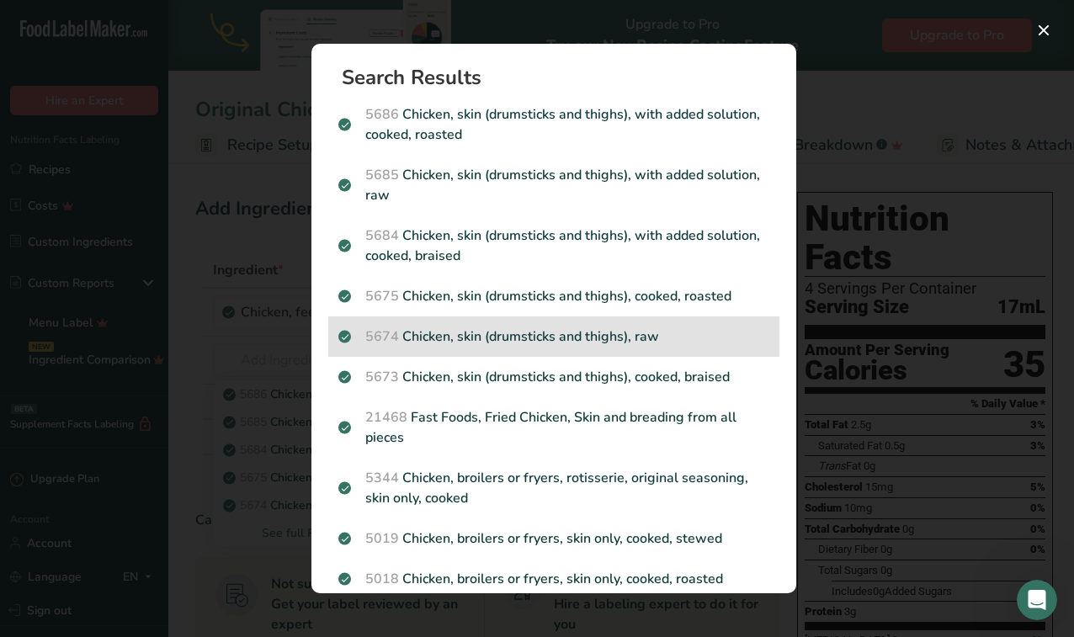
click at [624, 340] on p "5674 Chicken, skin (drumsticks and thighs), raw" at bounding box center [553, 337] width 431 height 20
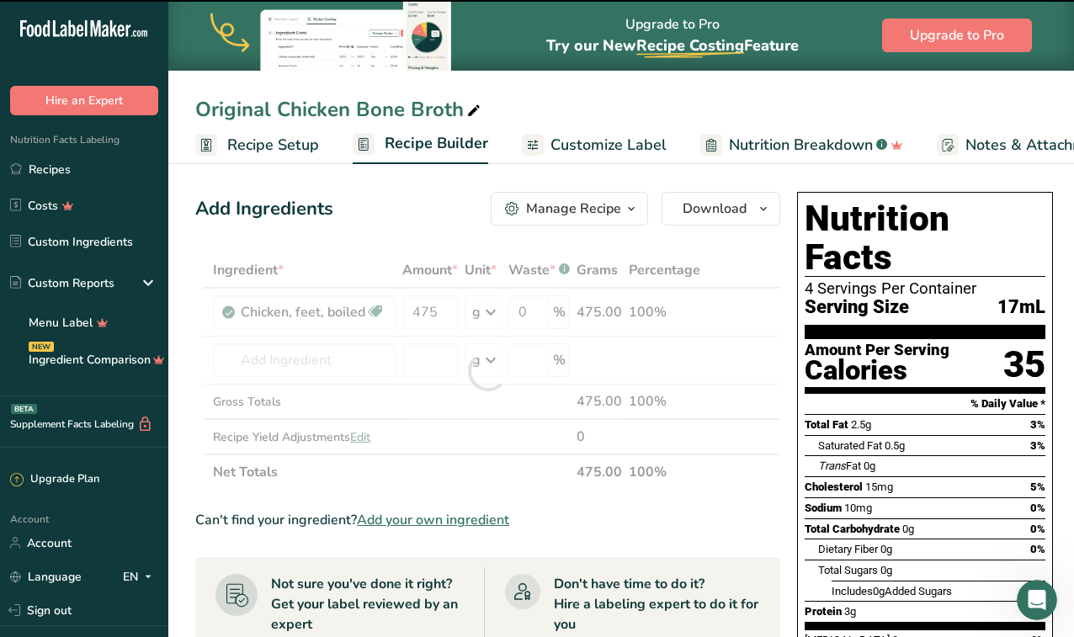
type input "0"
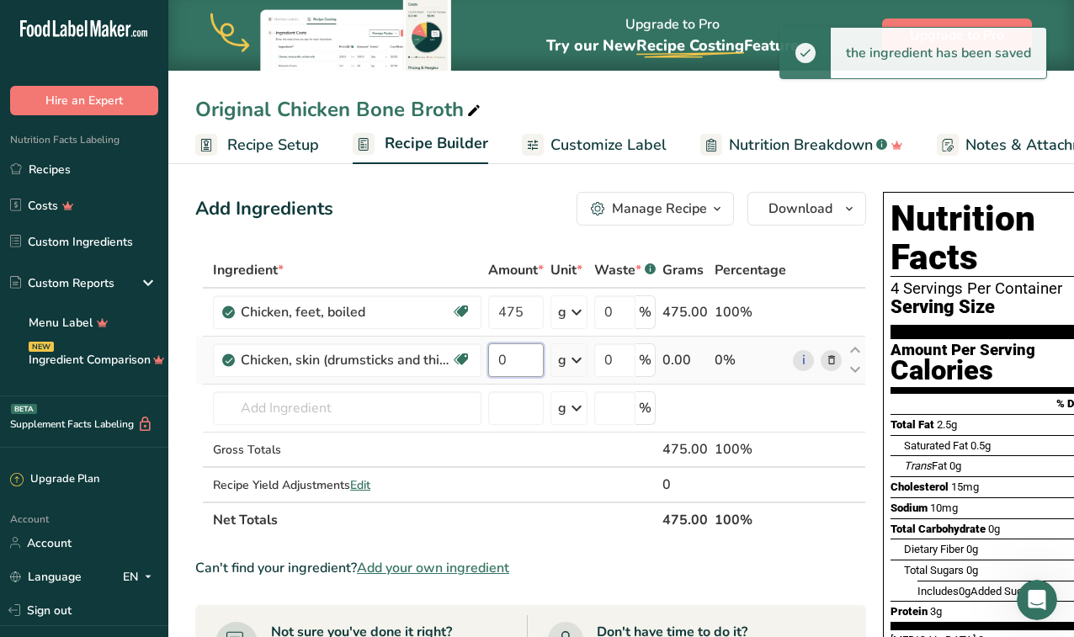
click at [520, 358] on input "0" at bounding box center [516, 361] width 56 height 34
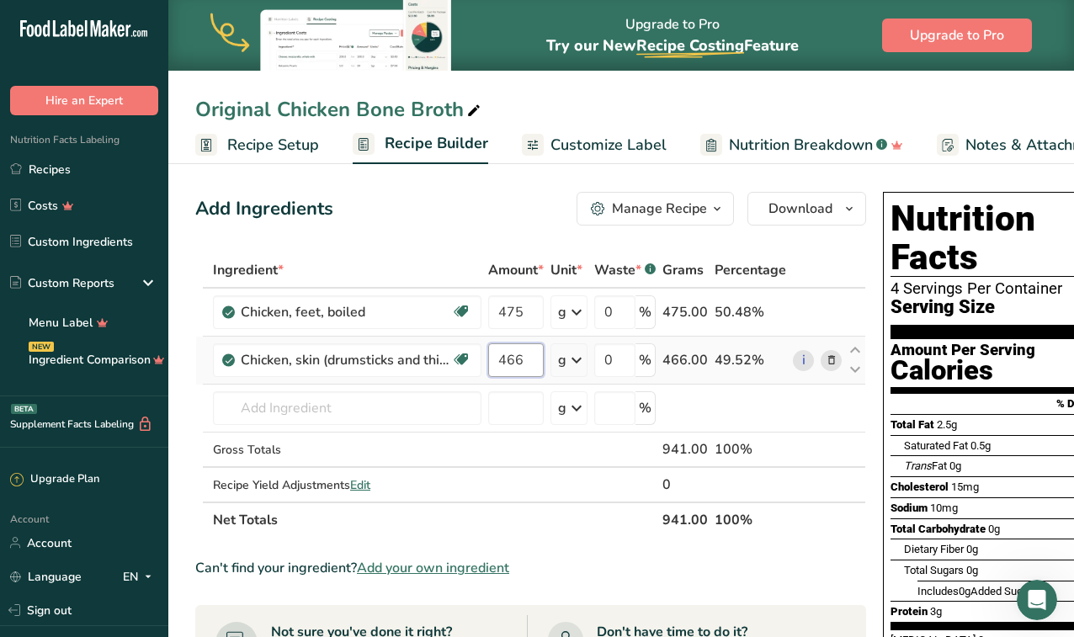
type input "466"
click at [391, 411] on div "Ingredient * Amount * Unit * Waste * .a-a{fill:#347362;}.b-a{fill:#fff;} Grams …" at bounding box center [530, 395] width 671 height 285
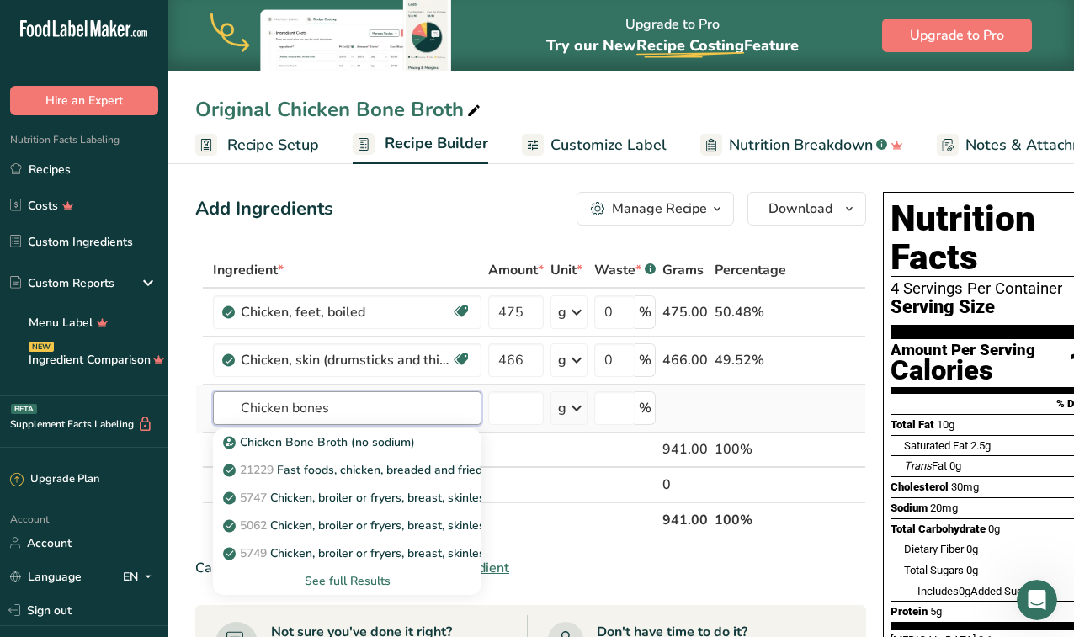
type input "Chicken bones"
click at [373, 578] on div "See full Results" at bounding box center [347, 582] width 242 height 18
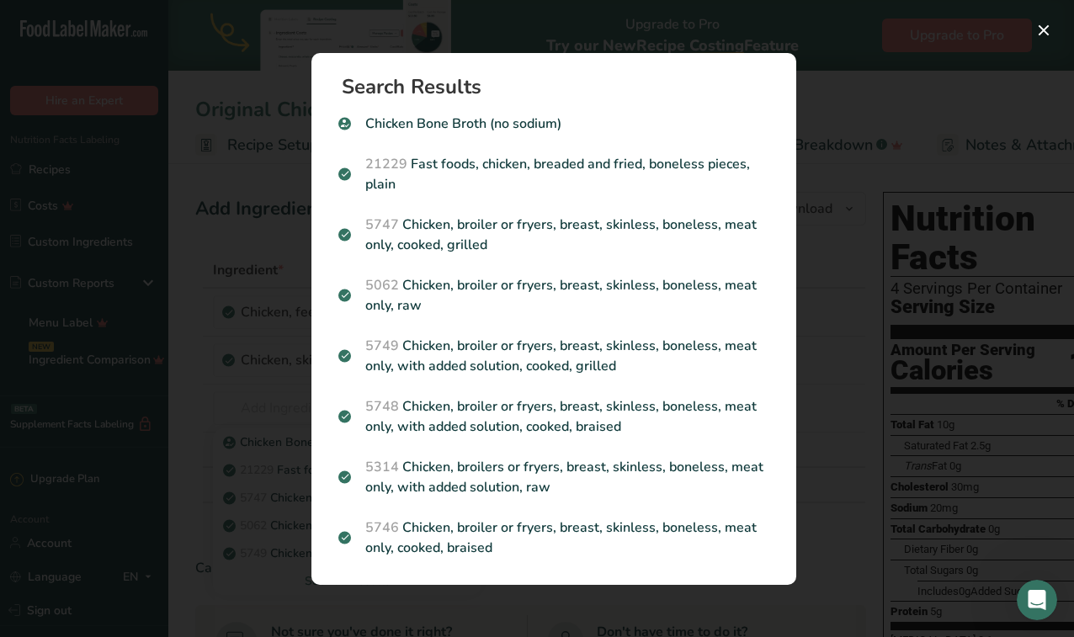
click at [828, 109] on div "Search results modal" at bounding box center [537, 318] width 1074 height 637
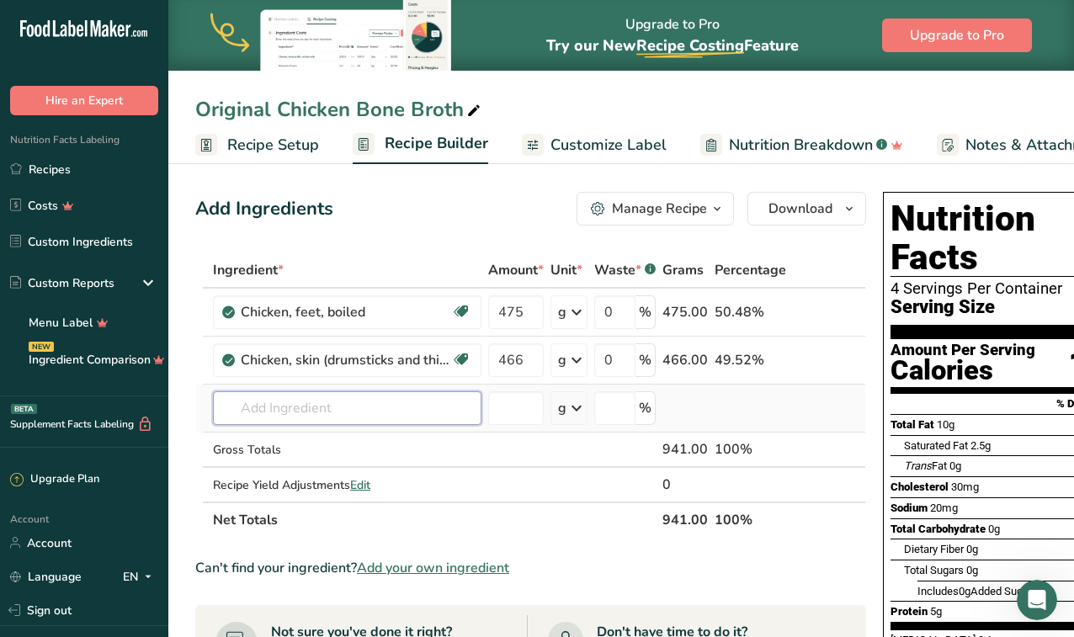
click at [296, 406] on input "text" at bounding box center [347, 409] width 269 height 34
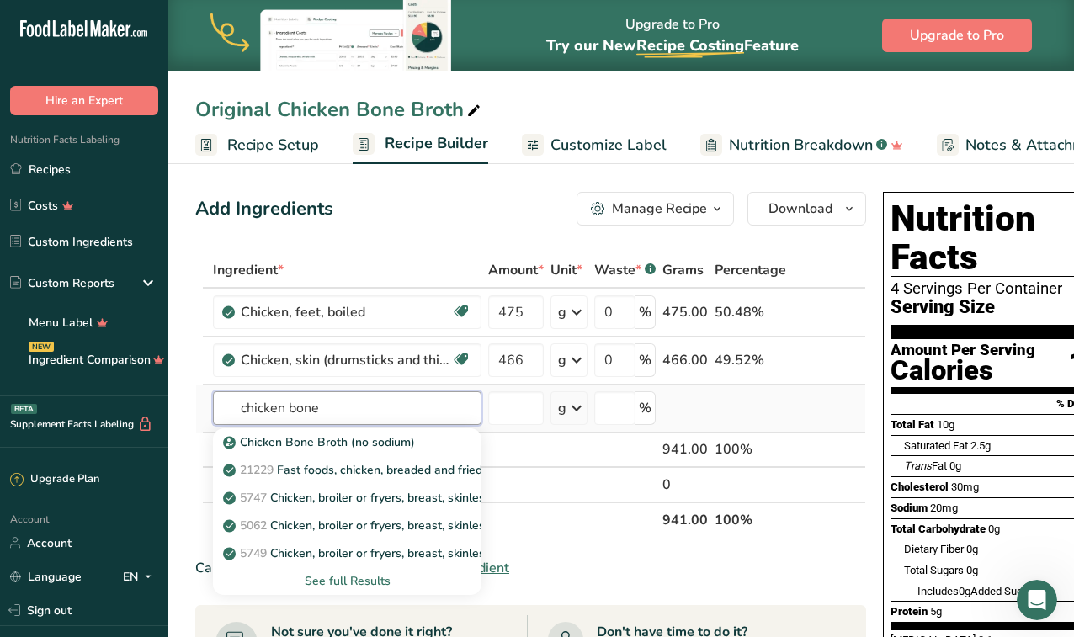
type input "chicken bone"
click at [348, 583] on div "See full Results" at bounding box center [347, 582] width 242 height 18
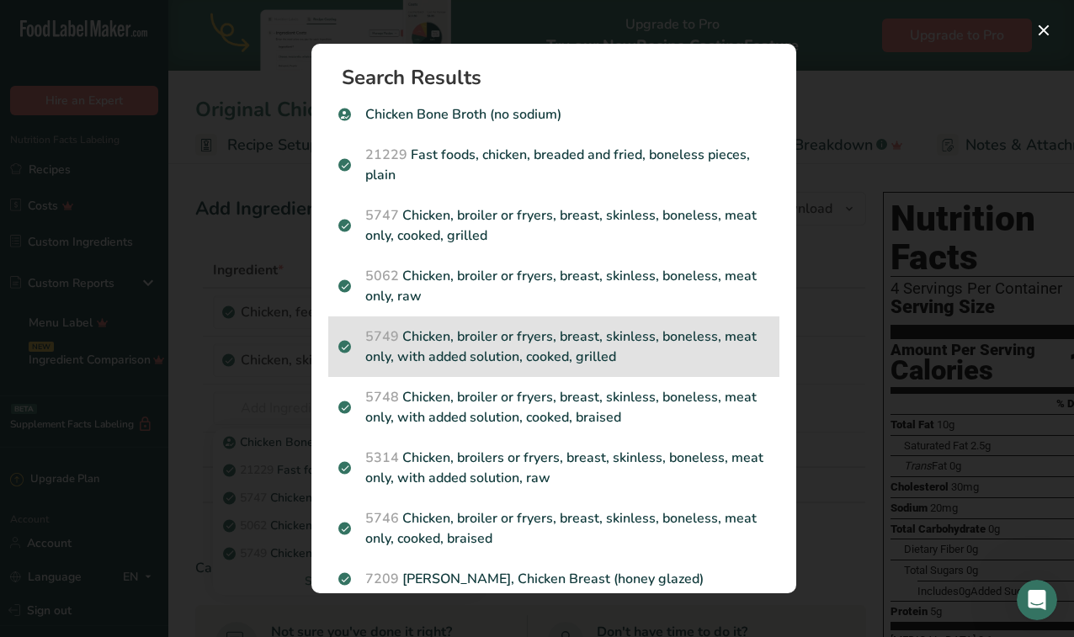
scroll to position [23, 0]
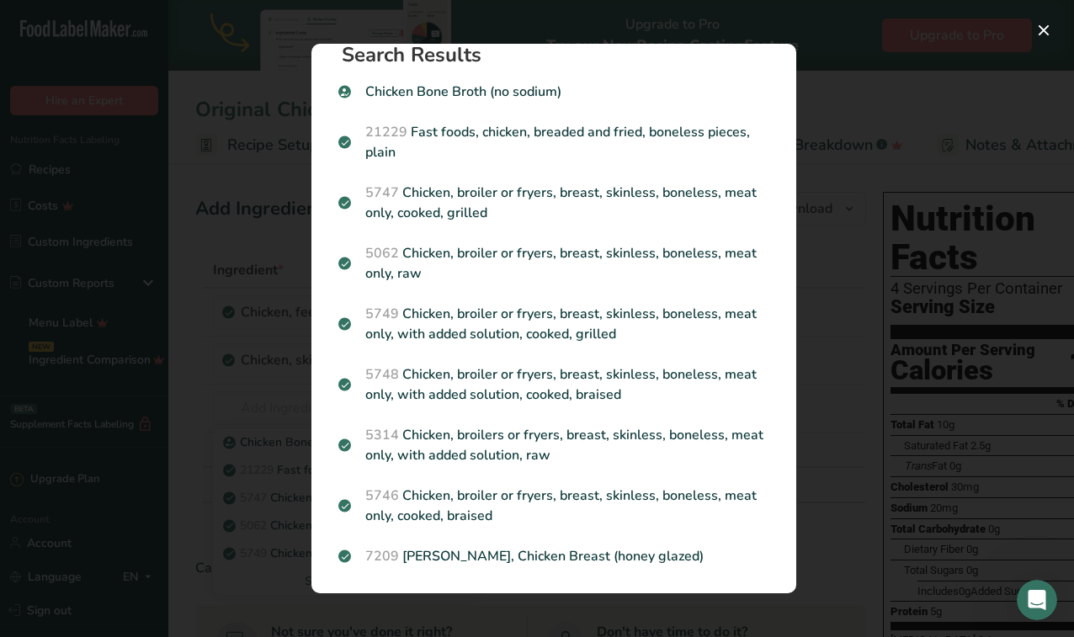
click at [871, 239] on div "Search results modal" at bounding box center [537, 318] width 1074 height 637
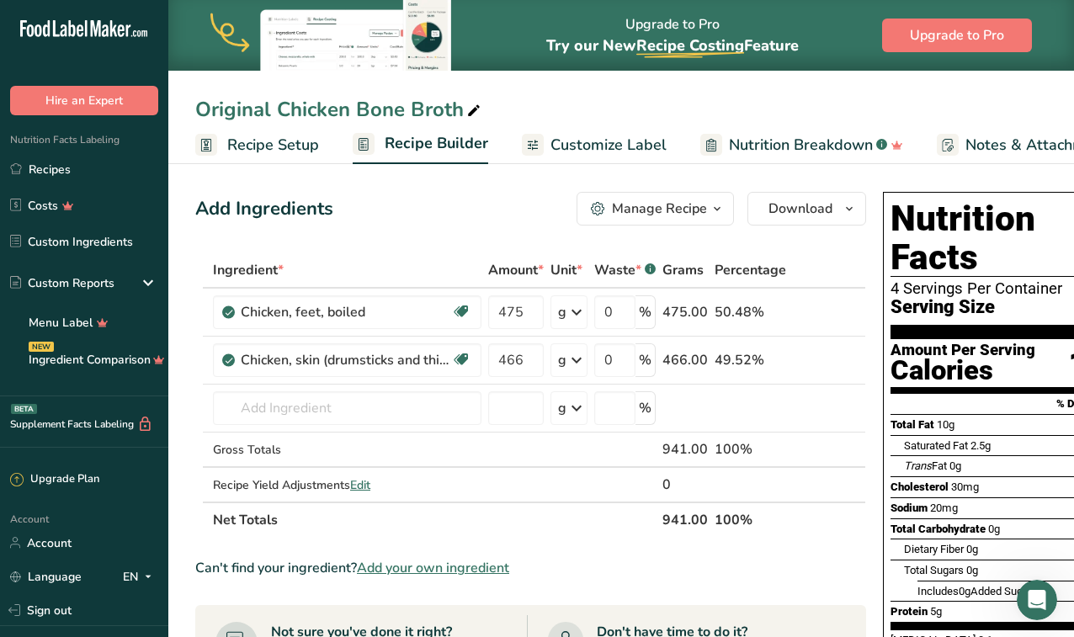
click at [454, 568] on span "Add your own ingredient" at bounding box center [433, 568] width 152 height 20
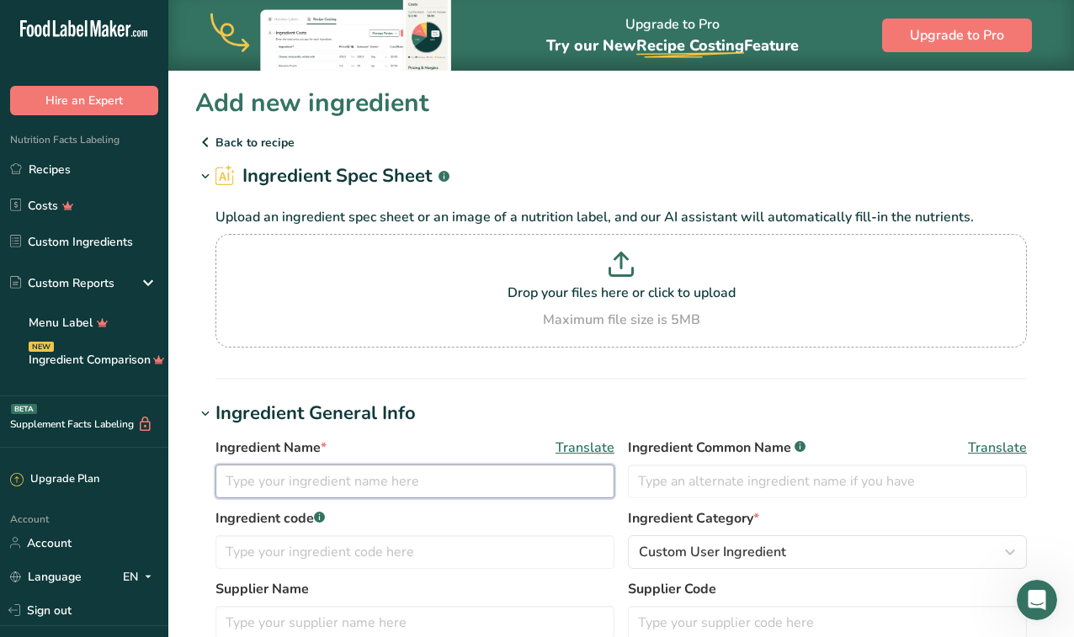
click at [412, 493] on input "text" at bounding box center [415, 482] width 399 height 34
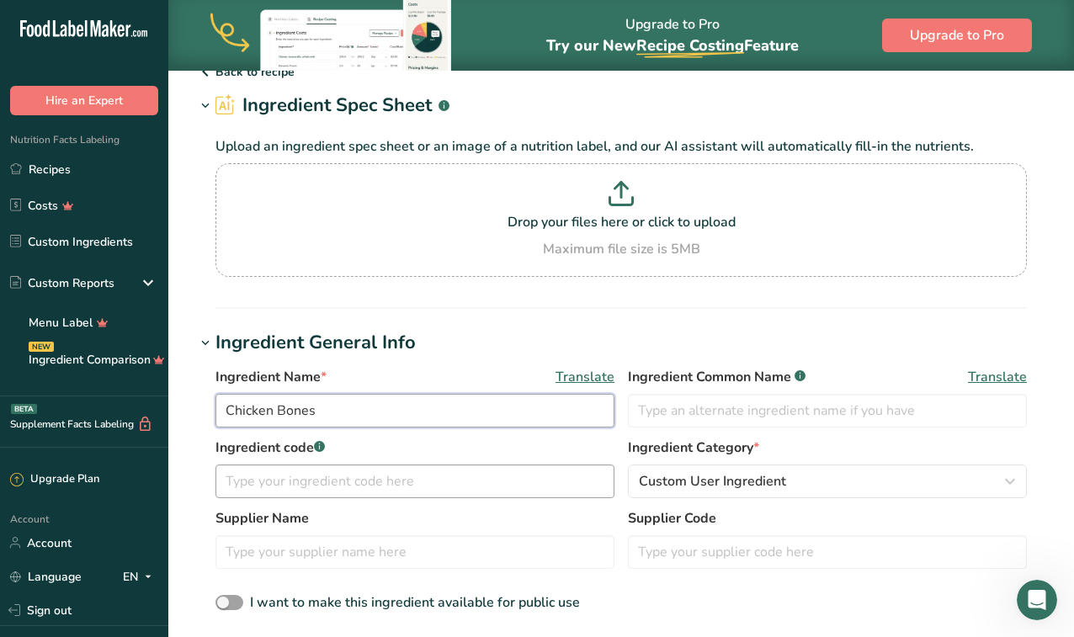
scroll to position [72, 0]
type input "Chicken Bones"
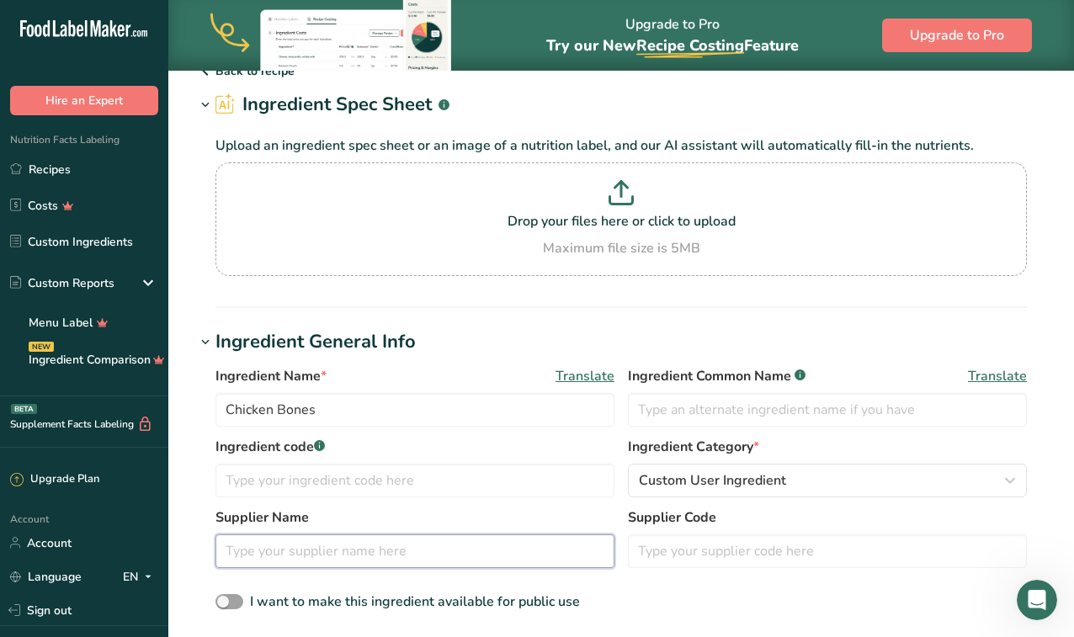
click at [347, 562] on input "text" at bounding box center [415, 552] width 399 height 34
type input "[GEOGRAPHIC_DATA][PERSON_NAME]"
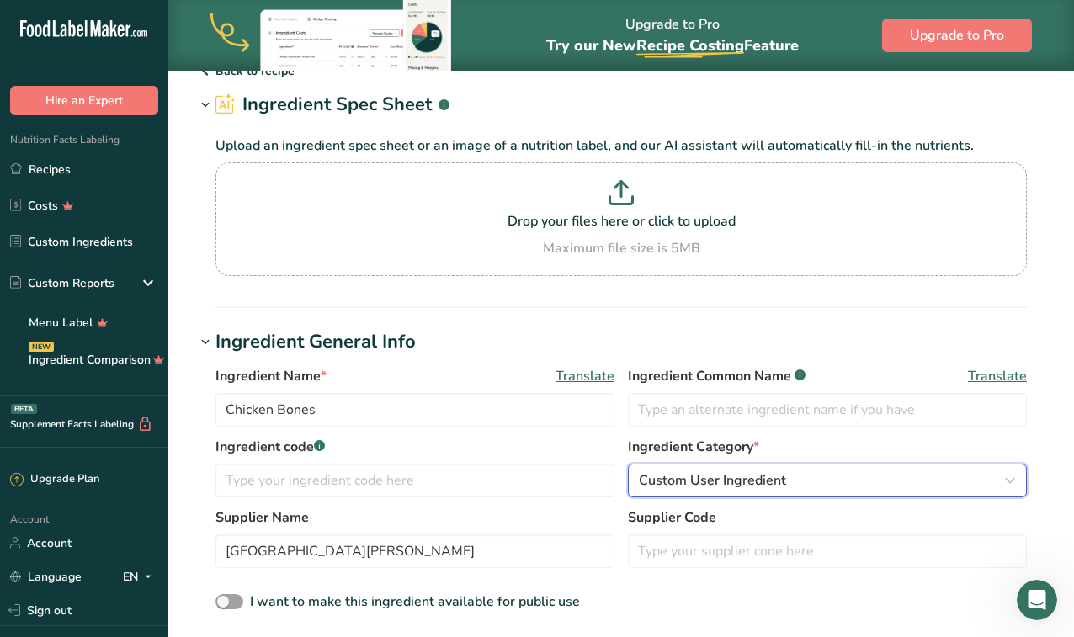
click at [716, 488] on span "Custom User Ingredient" at bounding box center [712, 481] width 147 height 20
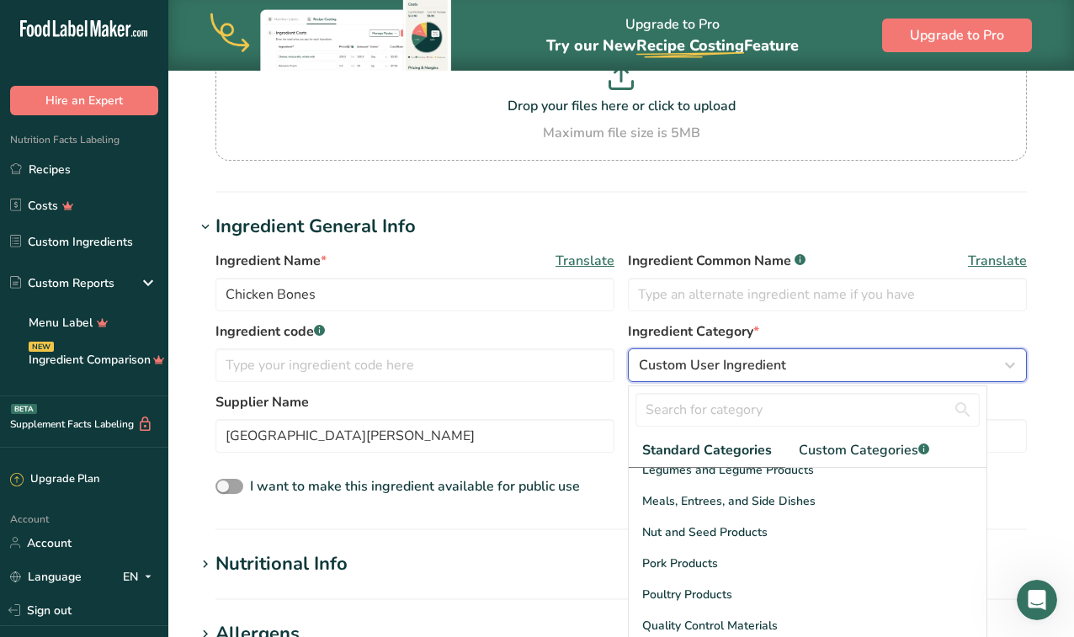
scroll to position [538, 0]
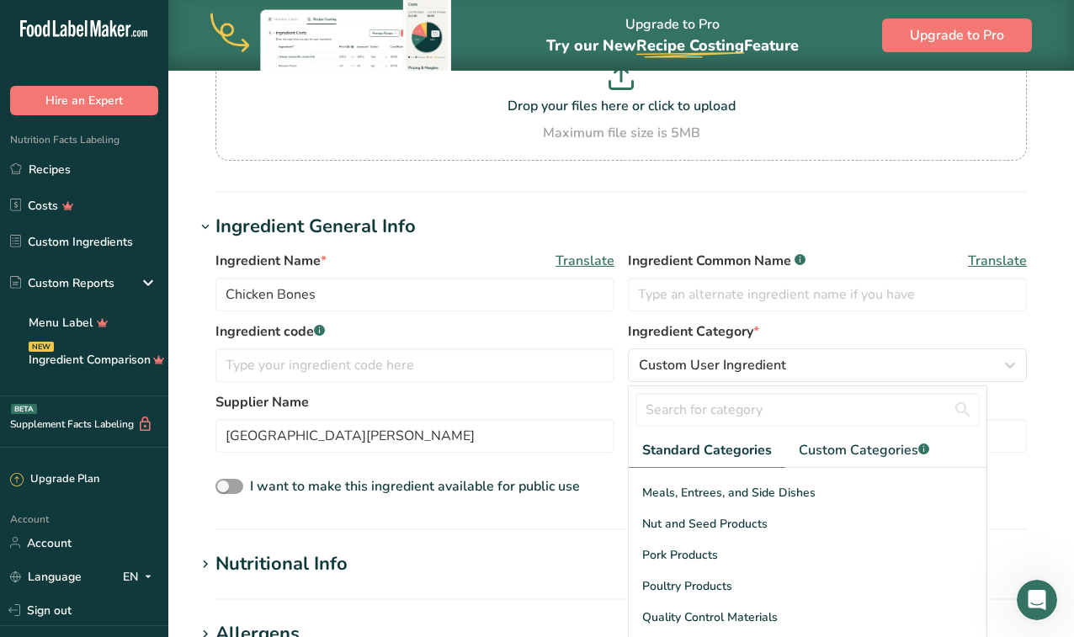
click at [716, 578] on span "Poultry Products" at bounding box center [687, 587] width 90 height 18
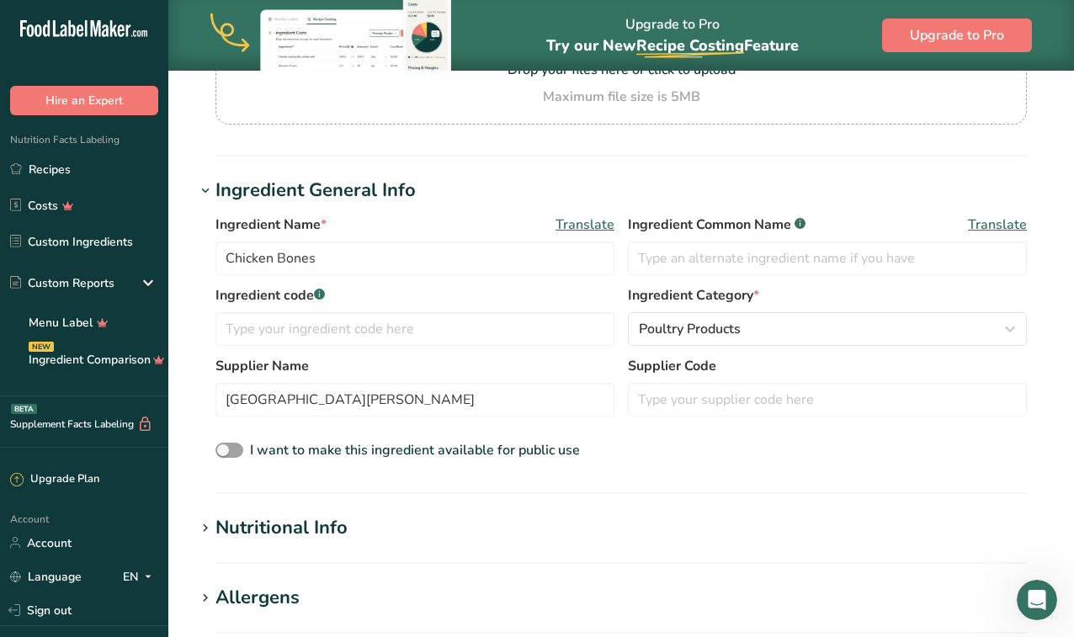
scroll to position [221, 0]
click at [401, 445] on span "I want to make this ingredient available for public use" at bounding box center [415, 452] width 330 height 19
click at [226, 447] on input "I want to make this ingredient available for public use" at bounding box center [221, 452] width 11 height 11
click at [490, 457] on span "I want to make this ingredient available for public use" at bounding box center [415, 452] width 330 height 19
click at [226, 457] on input "I want to make this ingredient available for public use" at bounding box center [221, 452] width 11 height 11
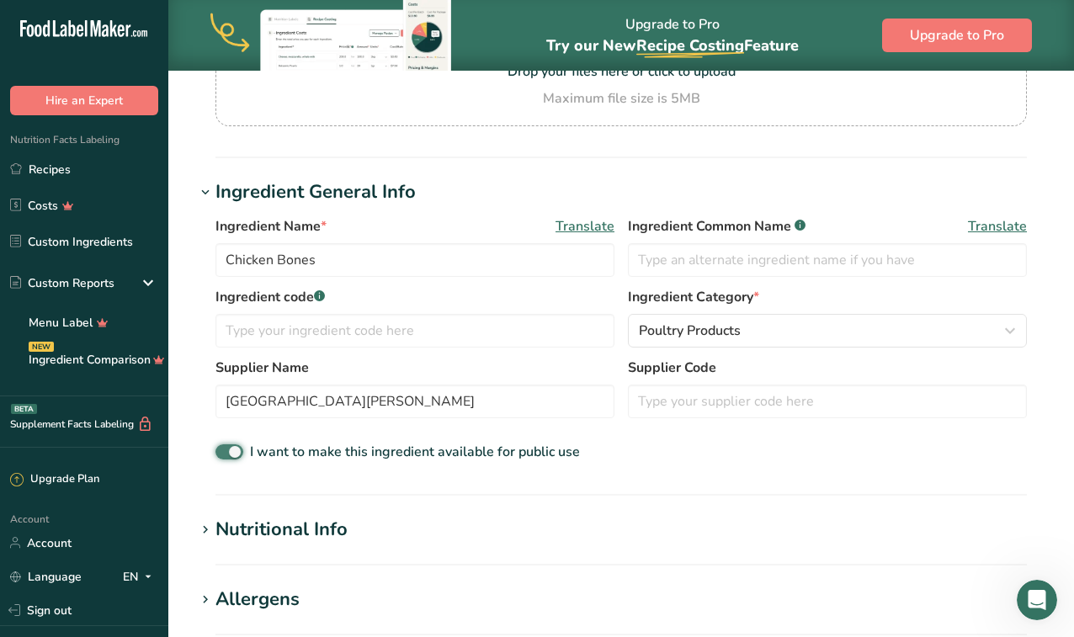
checkbox input "false"
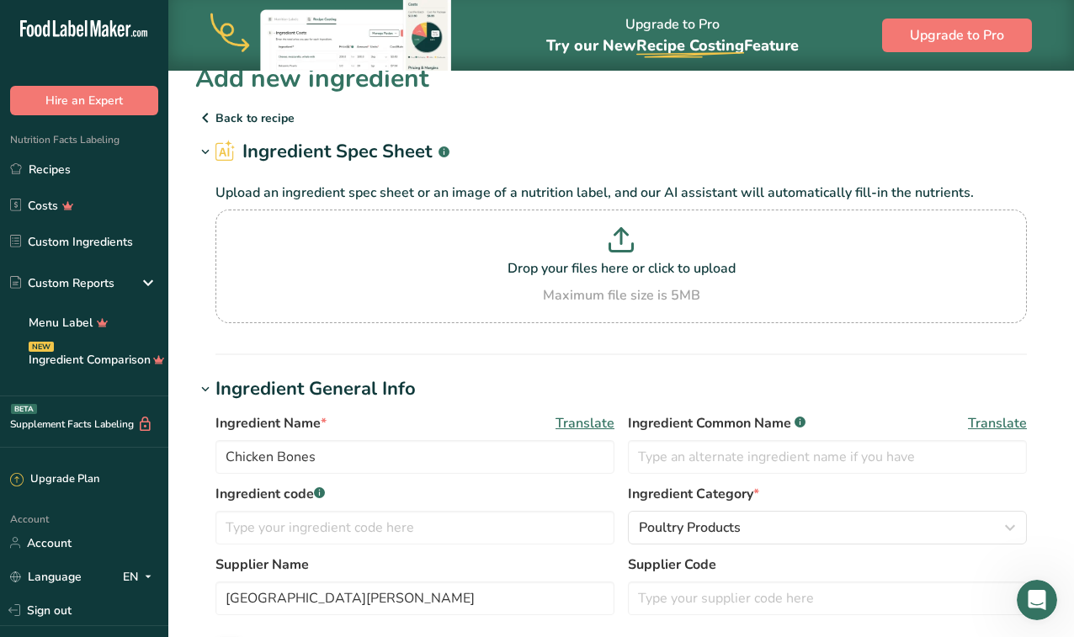
scroll to position [0, 0]
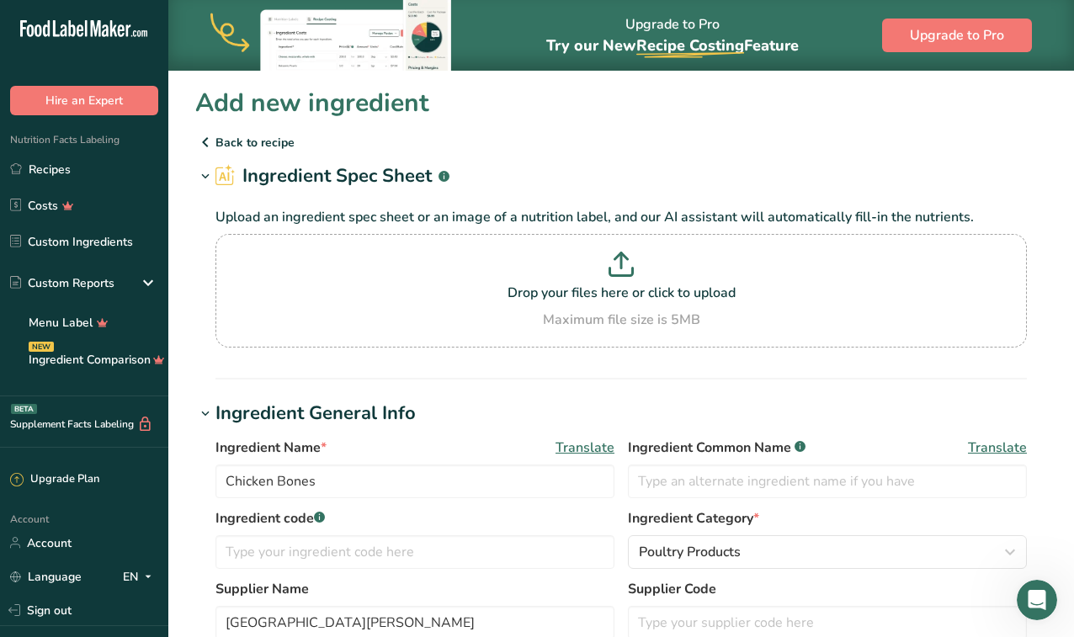
click at [234, 139] on p "Back to recipe" at bounding box center [621, 142] width 852 height 20
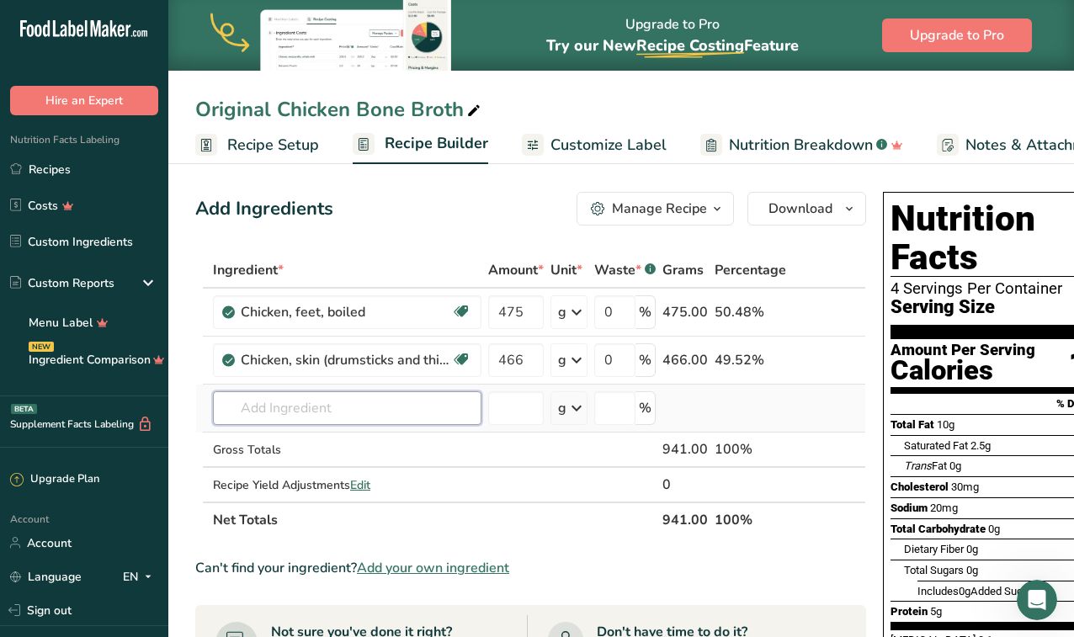
click at [319, 415] on input "text" at bounding box center [347, 409] width 269 height 34
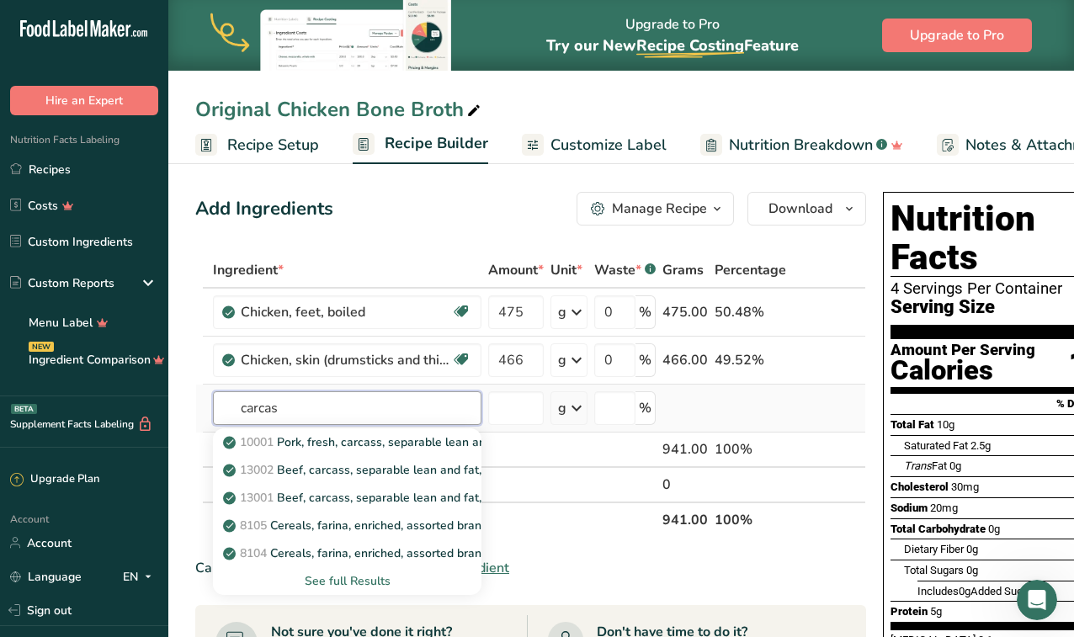
click at [319, 415] on input "carcas" at bounding box center [347, 409] width 269 height 34
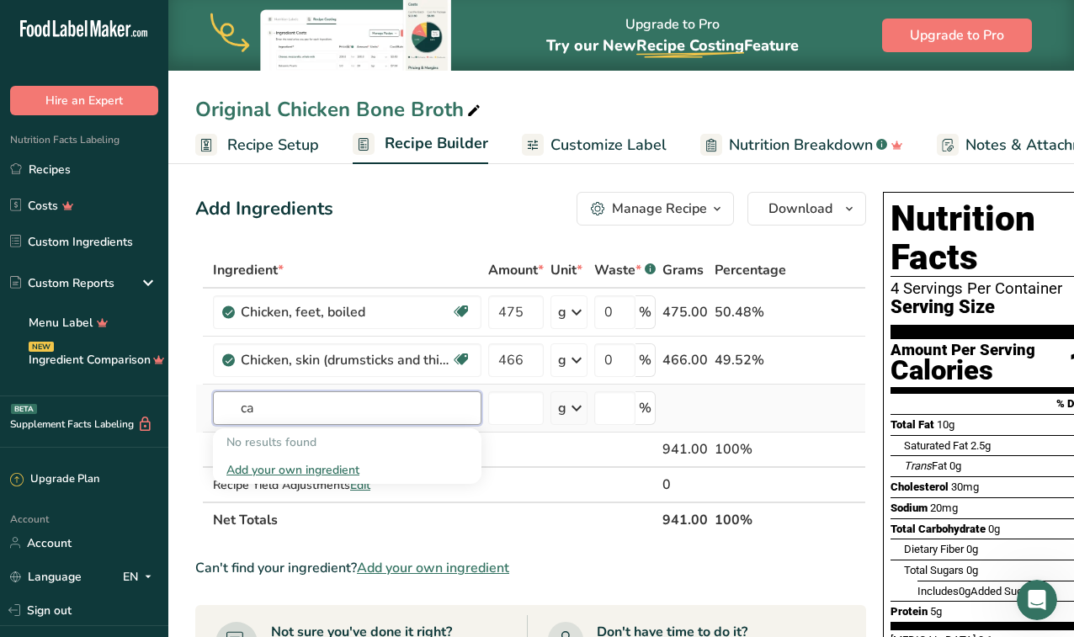
type input "c"
type input "chicken carcass"
click at [325, 471] on div "Add your own ingredient" at bounding box center [347, 470] width 242 height 18
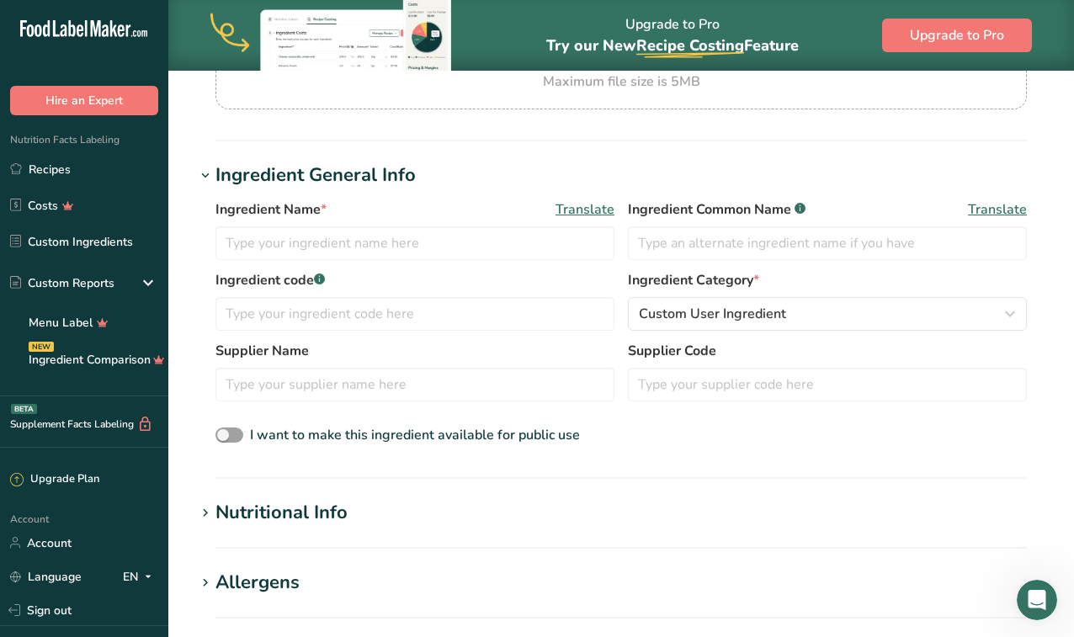
scroll to position [241, 0]
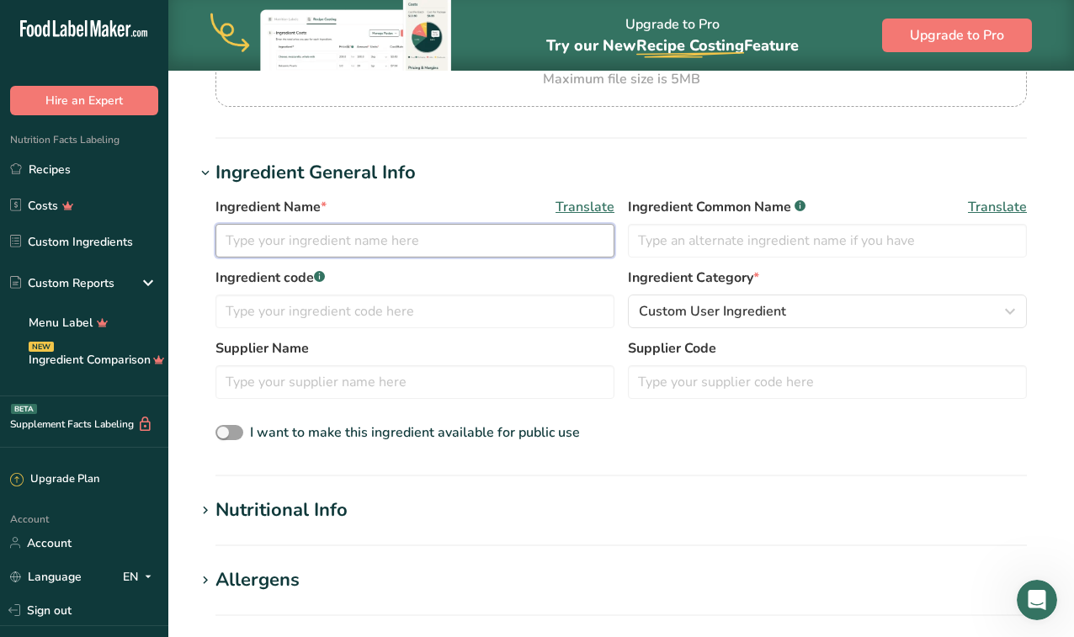
click at [488, 241] on input "text" at bounding box center [415, 241] width 399 height 34
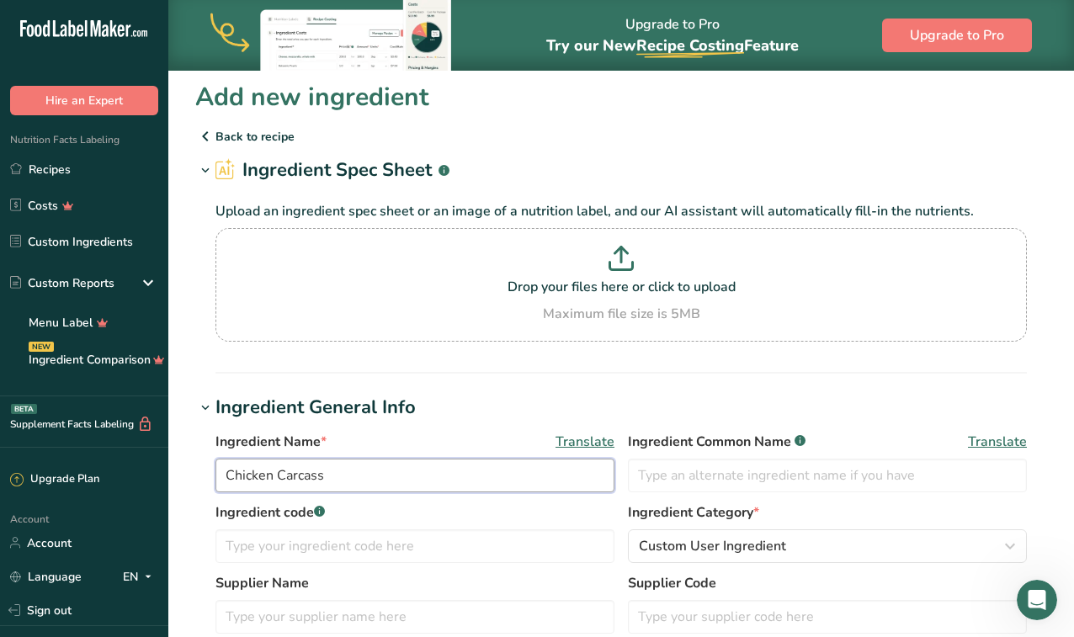
scroll to position [0, 0]
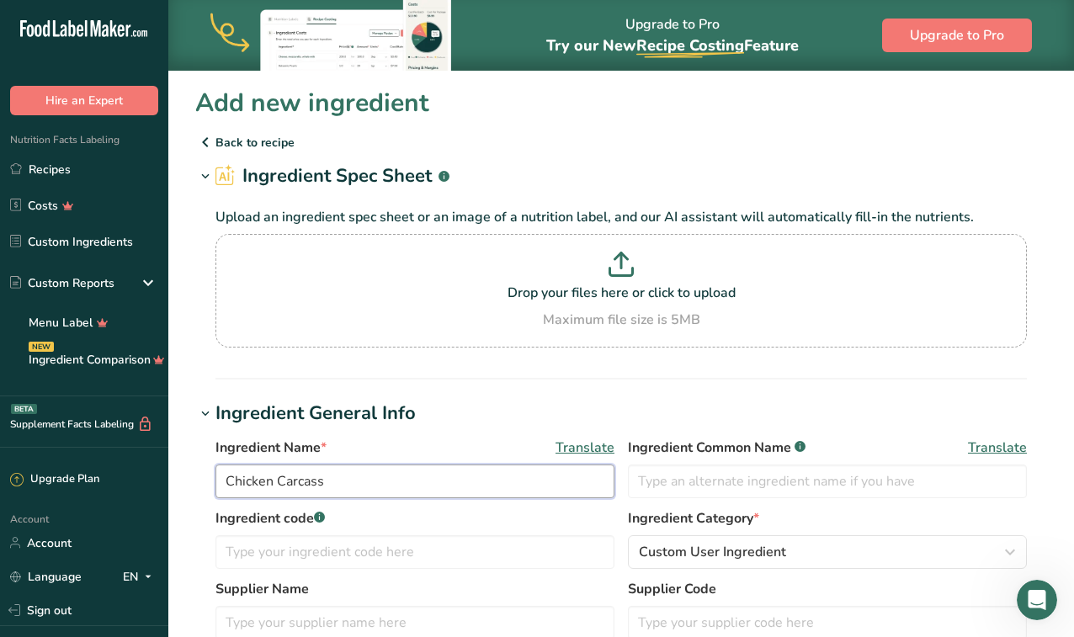
type input "Chicken Carcass"
click at [230, 139] on p "Back to recipe" at bounding box center [621, 142] width 852 height 20
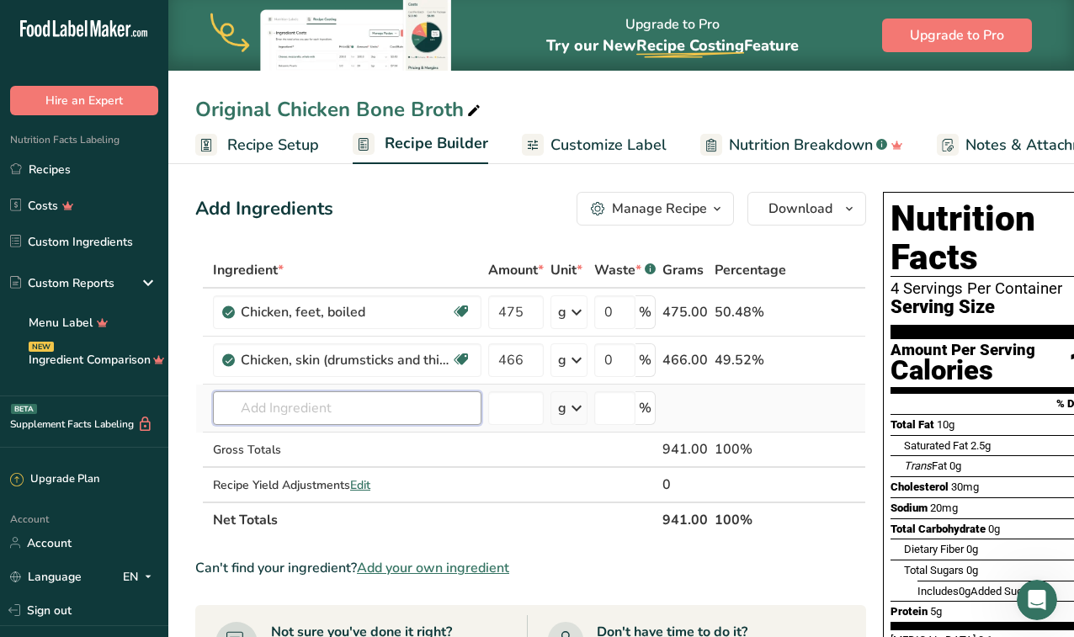
click at [283, 413] on input "text" at bounding box center [347, 409] width 269 height 34
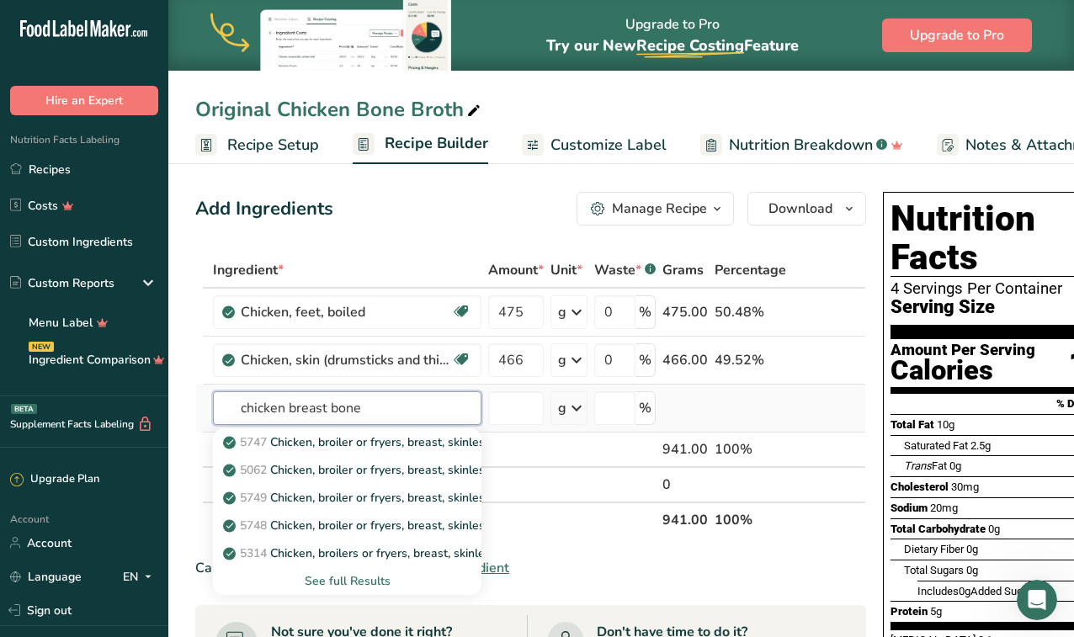
type input "chicken breast bone"
click at [338, 587] on div "See full Results" at bounding box center [347, 582] width 242 height 18
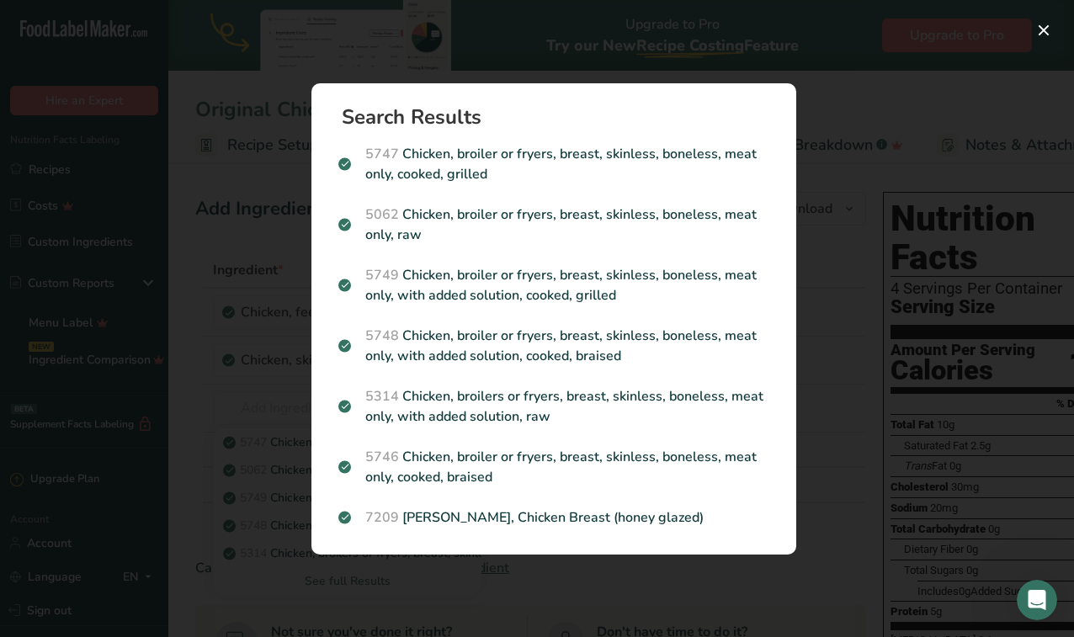
click at [866, 504] on div "Search results modal" at bounding box center [537, 318] width 1074 height 637
